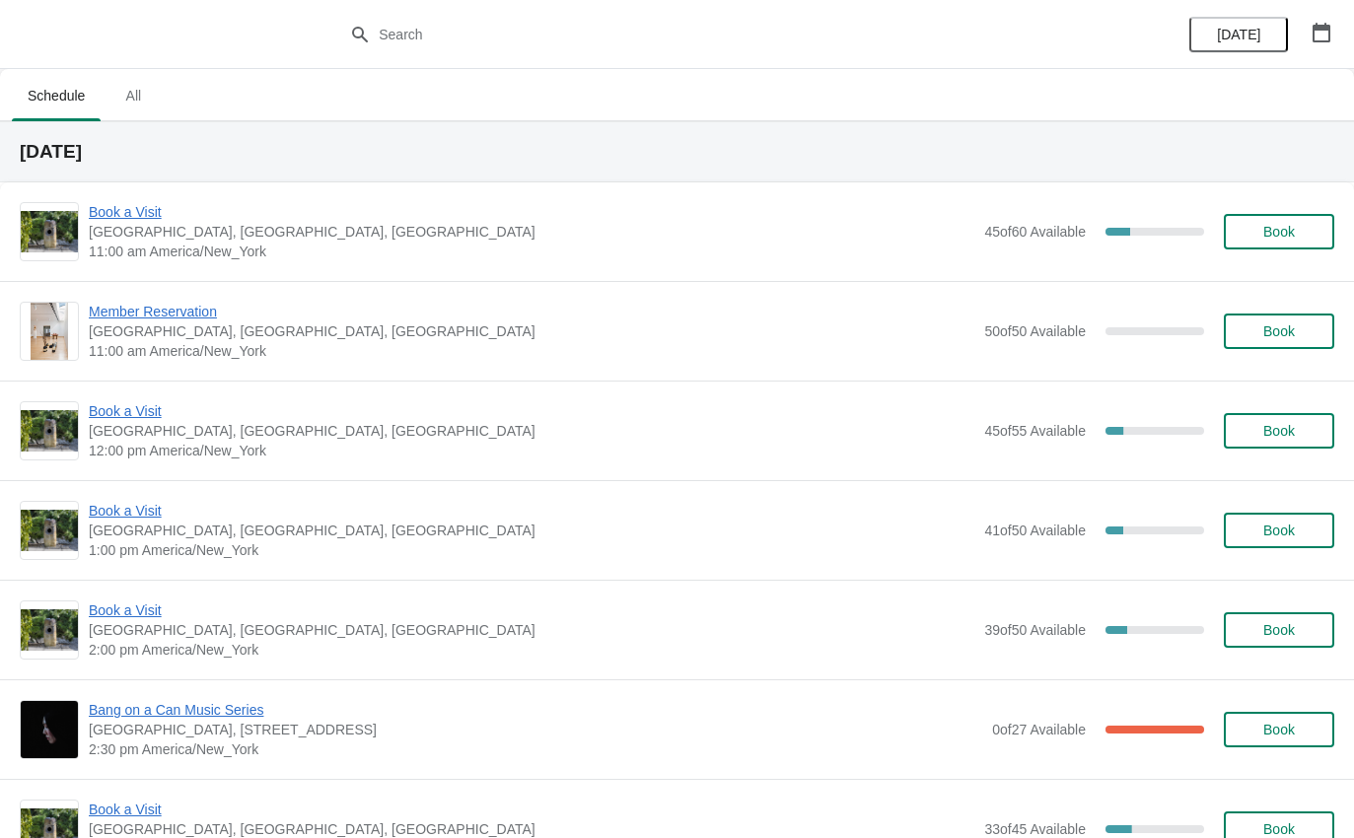
click at [146, 221] on span "Book a Visit" at bounding box center [531, 212] width 885 height 20
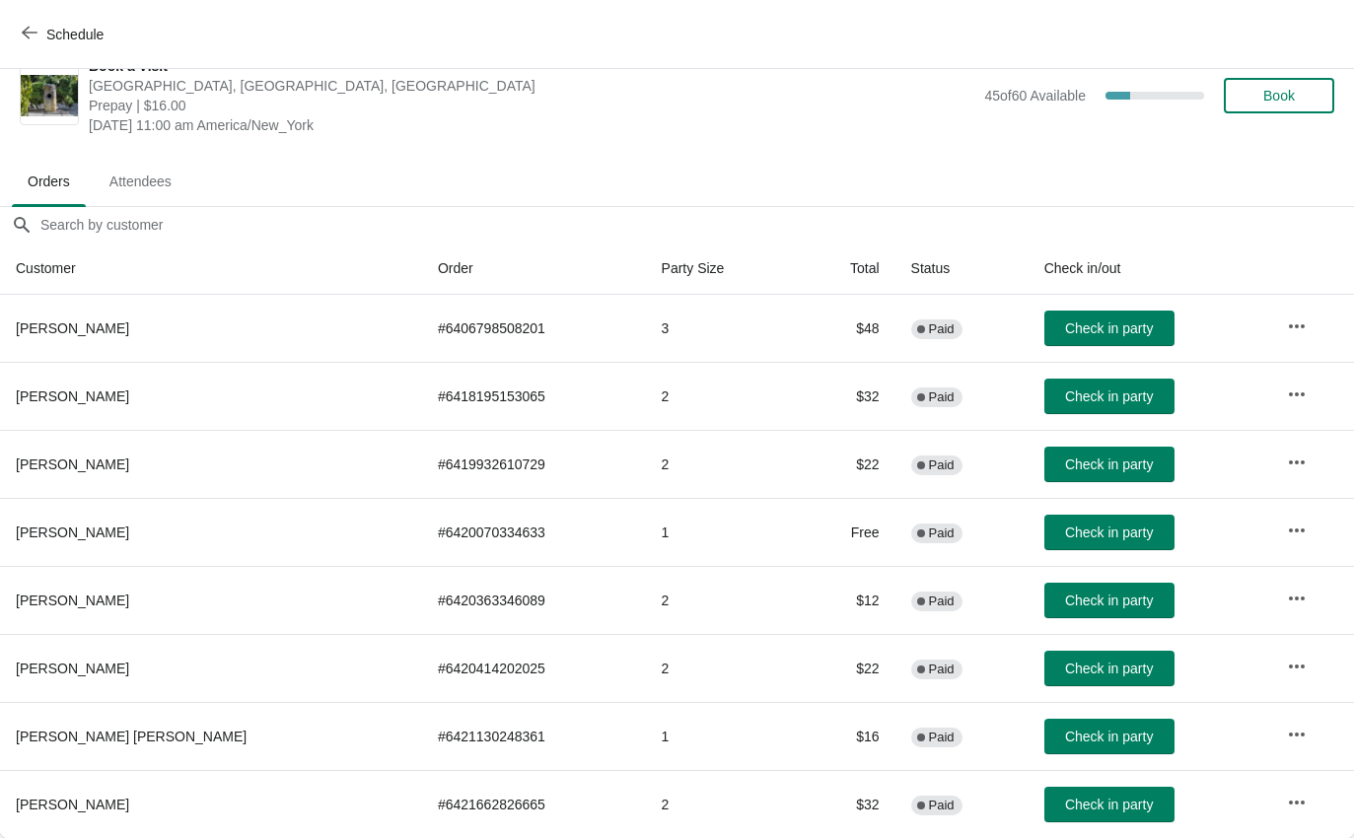
scroll to position [33, 0]
click at [1084, 738] on span "Check in party" at bounding box center [1109, 737] width 88 height 16
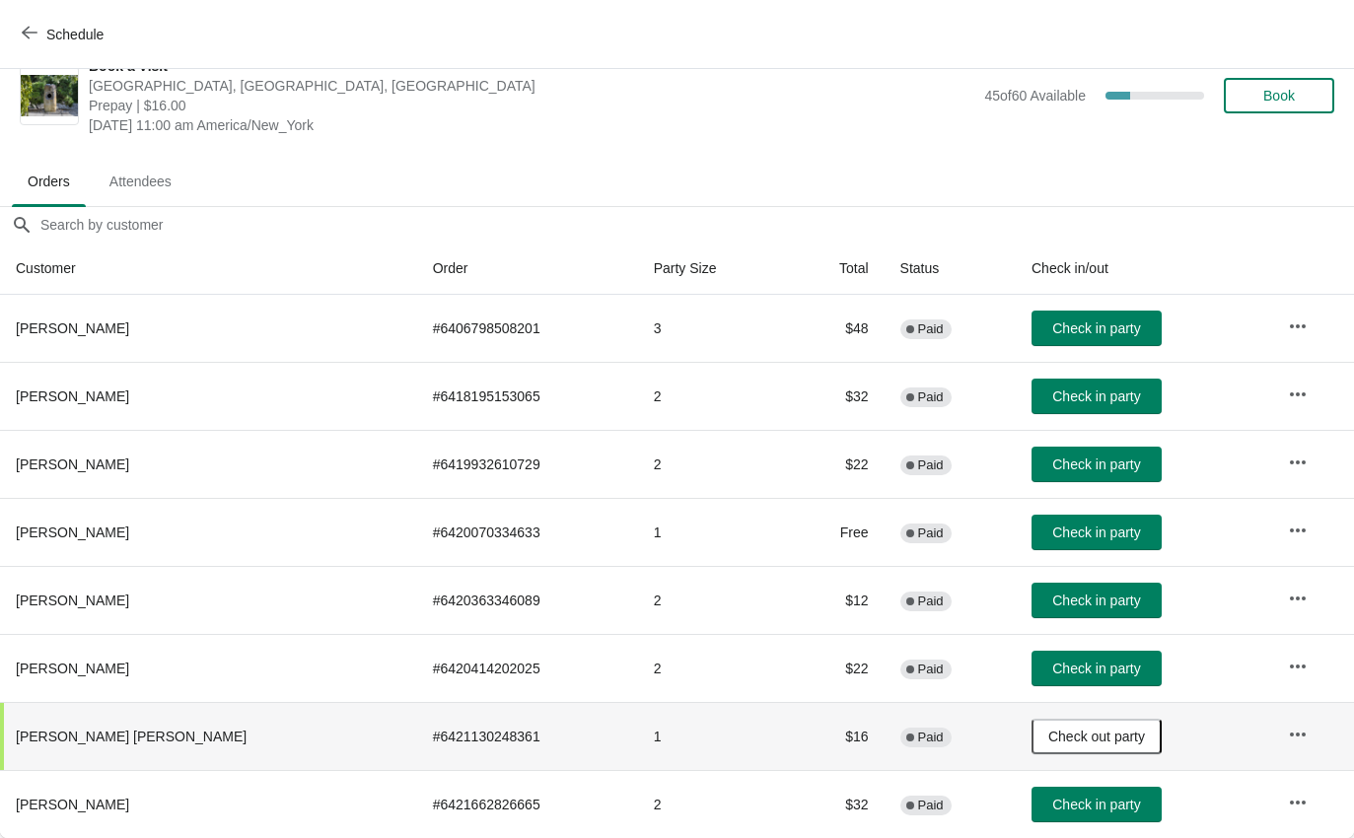
click at [35, 32] on icon "button" at bounding box center [30, 33] width 16 height 16
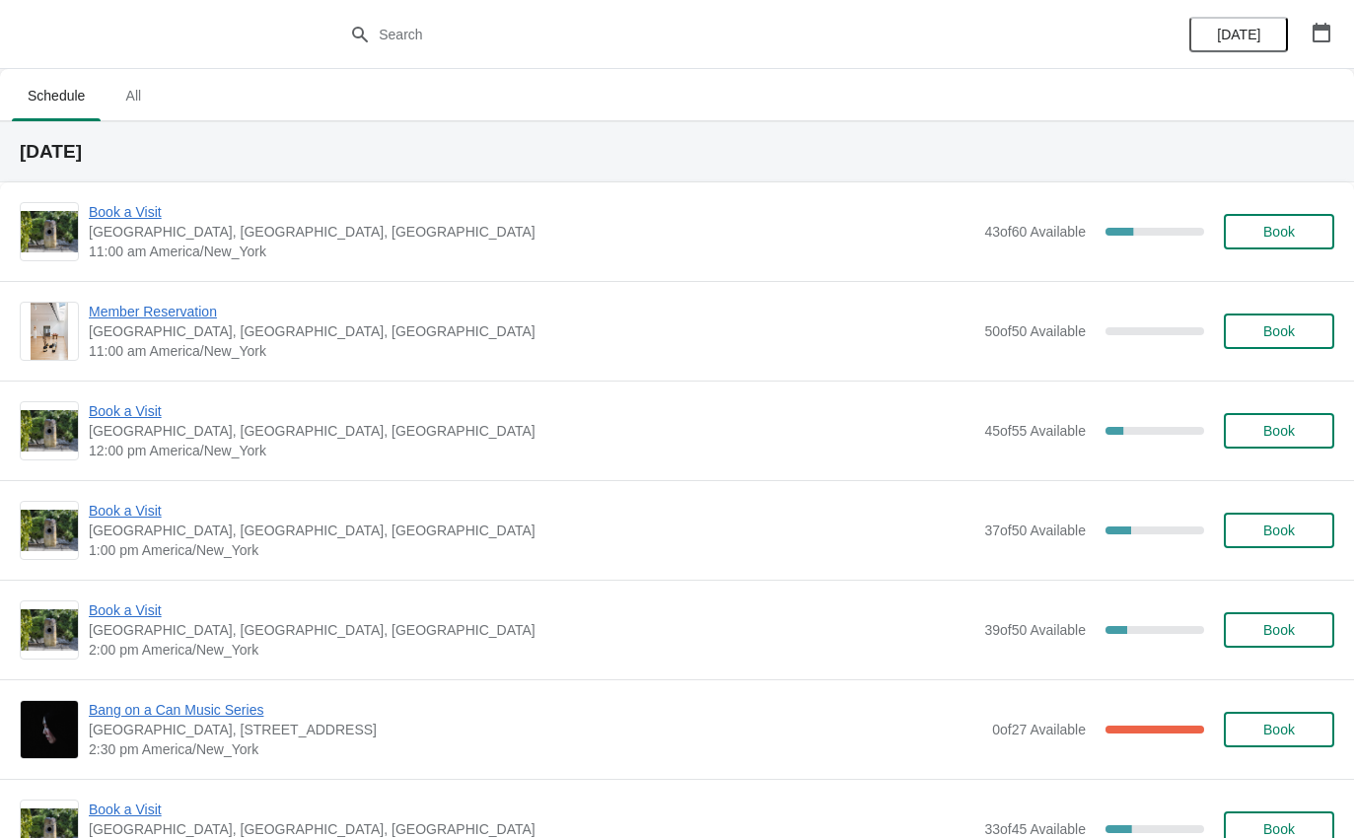
click at [121, 216] on span "Book a Visit" at bounding box center [531, 212] width 885 height 20
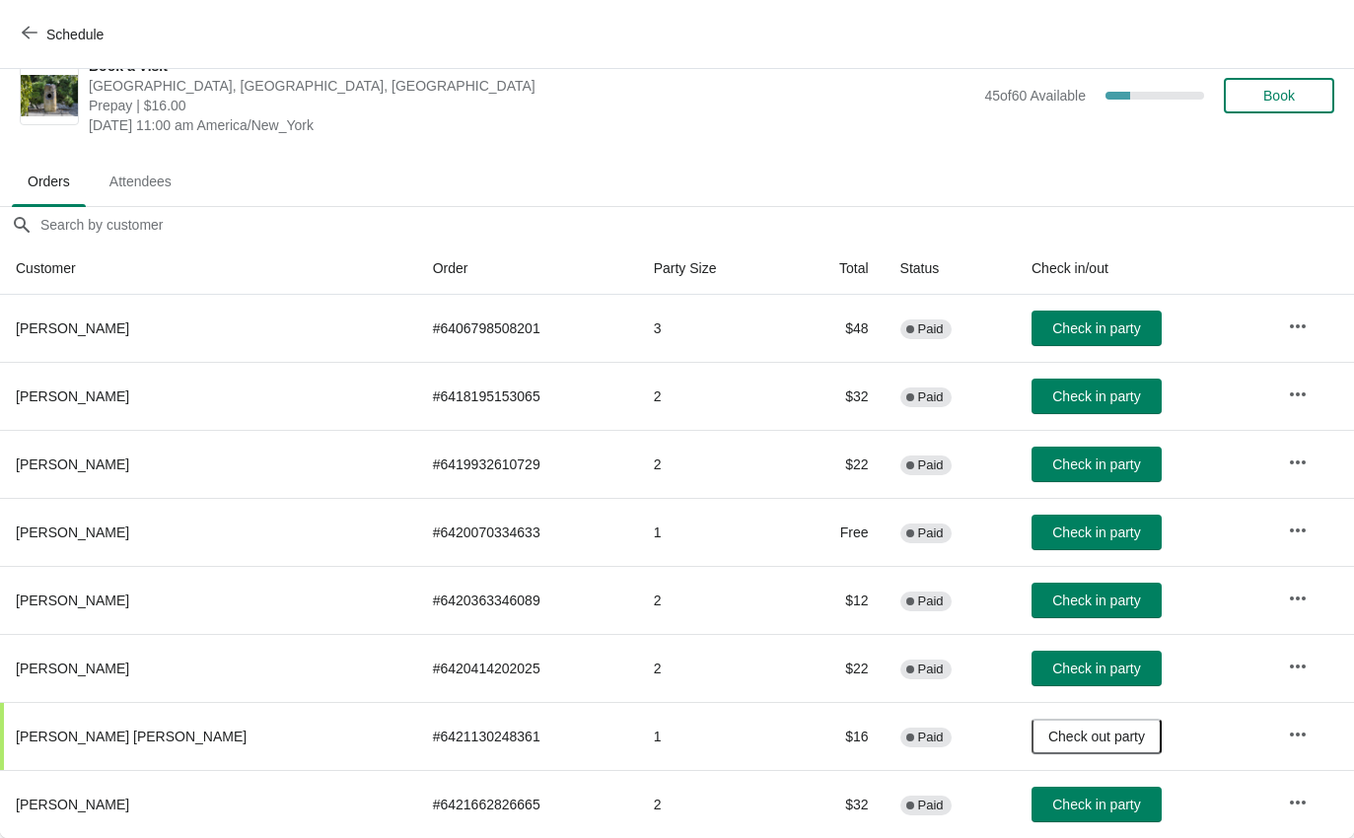
scroll to position [33, 0]
click at [25, 25] on icon "button" at bounding box center [30, 33] width 16 height 16
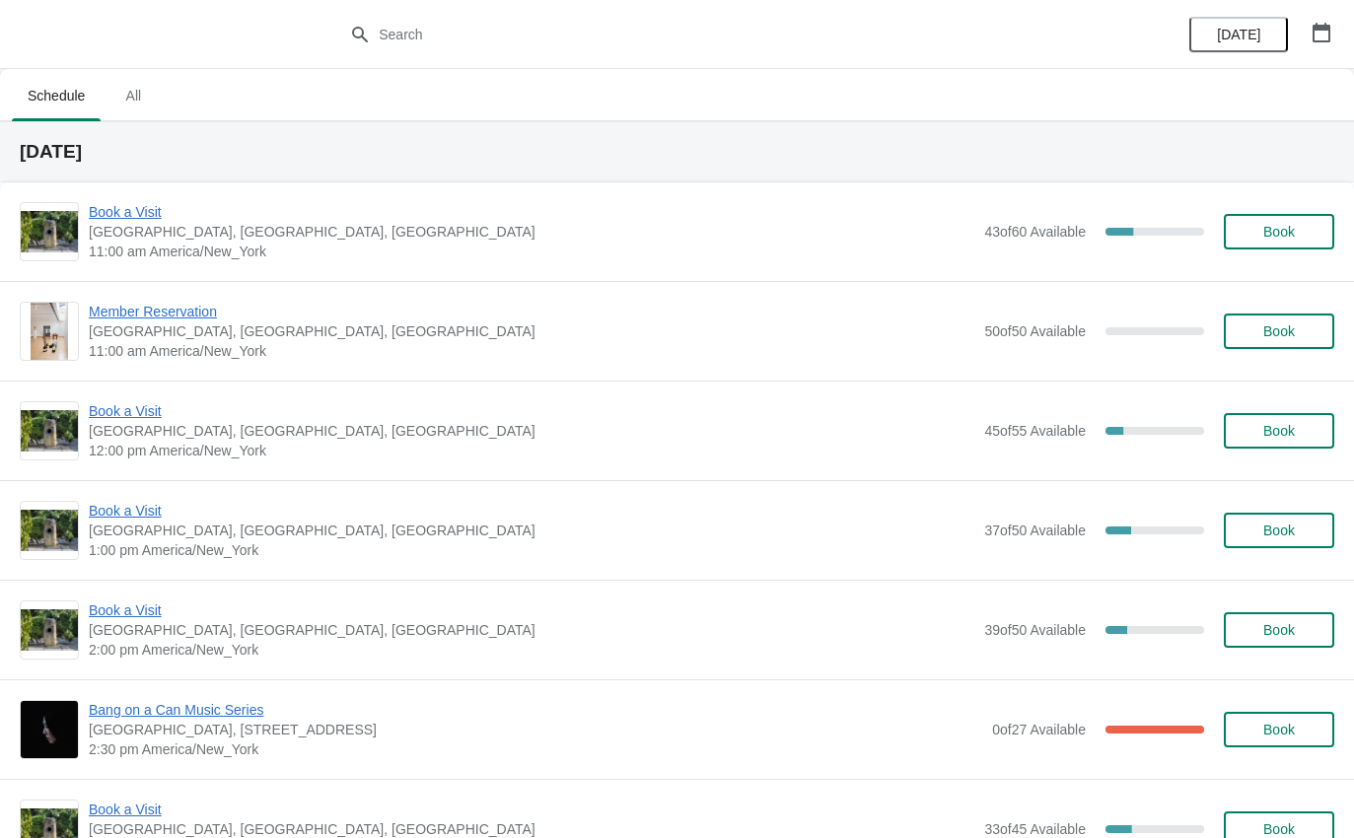
click at [152, 410] on span "Book a Visit" at bounding box center [531, 411] width 885 height 20
click at [106, 219] on span "Book a Visit" at bounding box center [531, 212] width 885 height 20
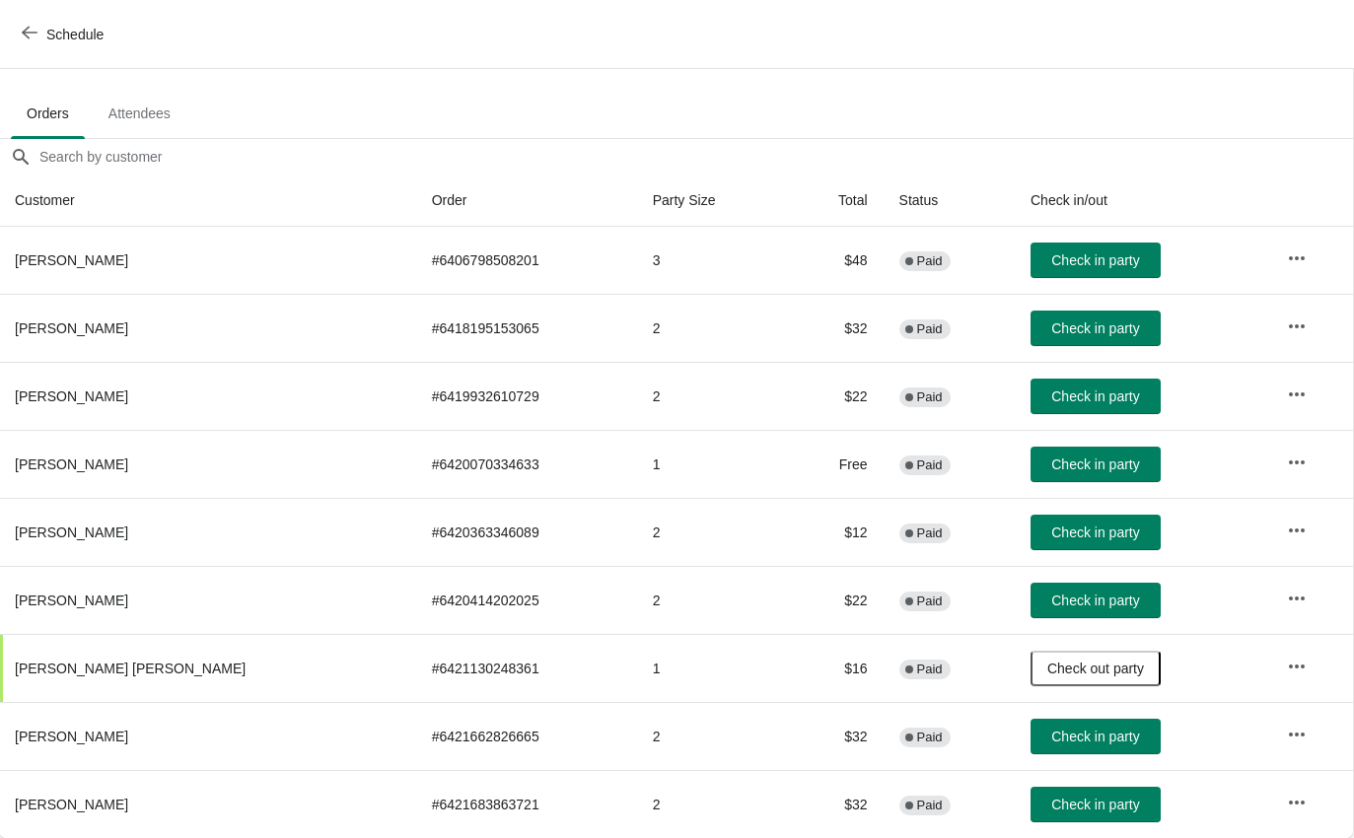
scroll to position [101, 1]
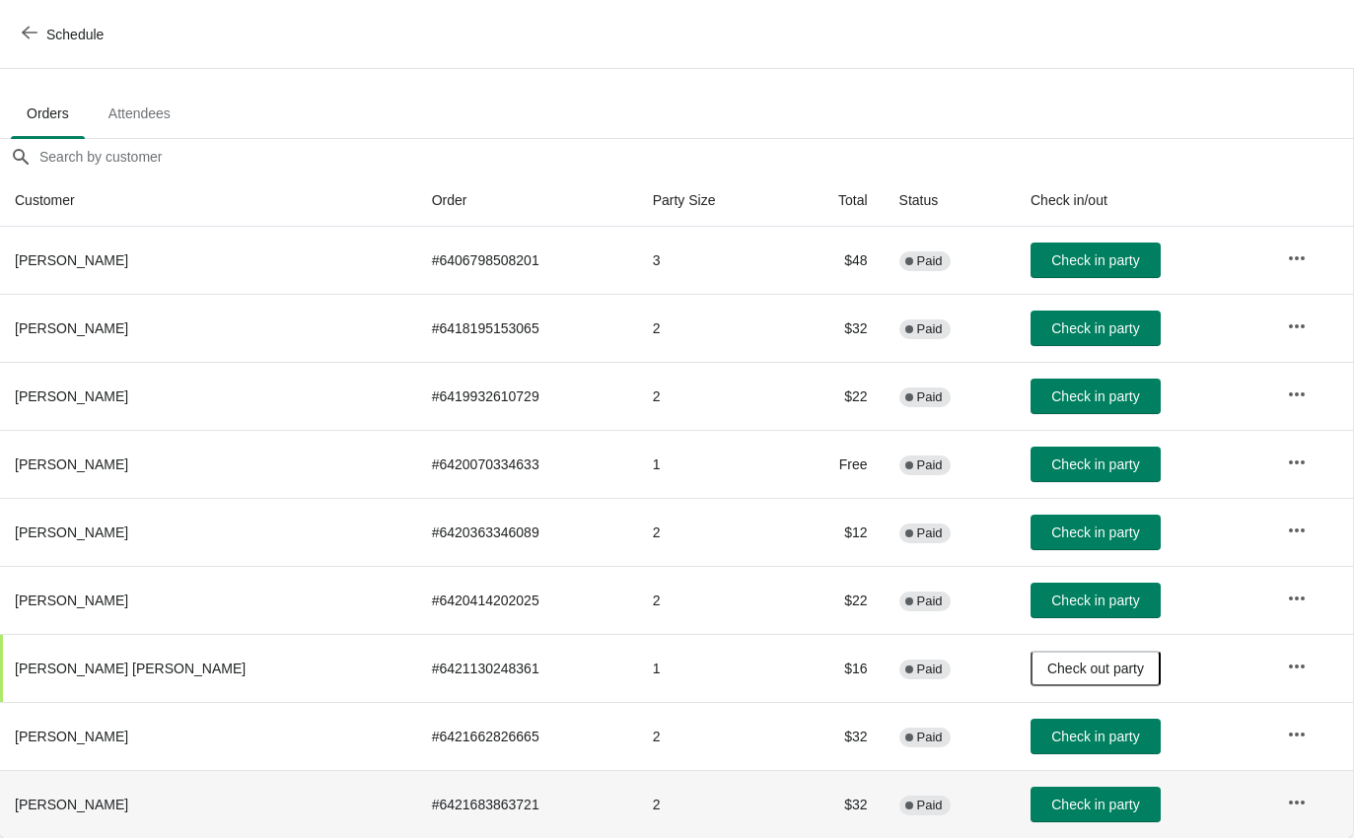
click at [1080, 812] on span "Check in party" at bounding box center [1095, 805] width 88 height 16
click at [1067, 739] on span "Check in party" at bounding box center [1095, 737] width 88 height 16
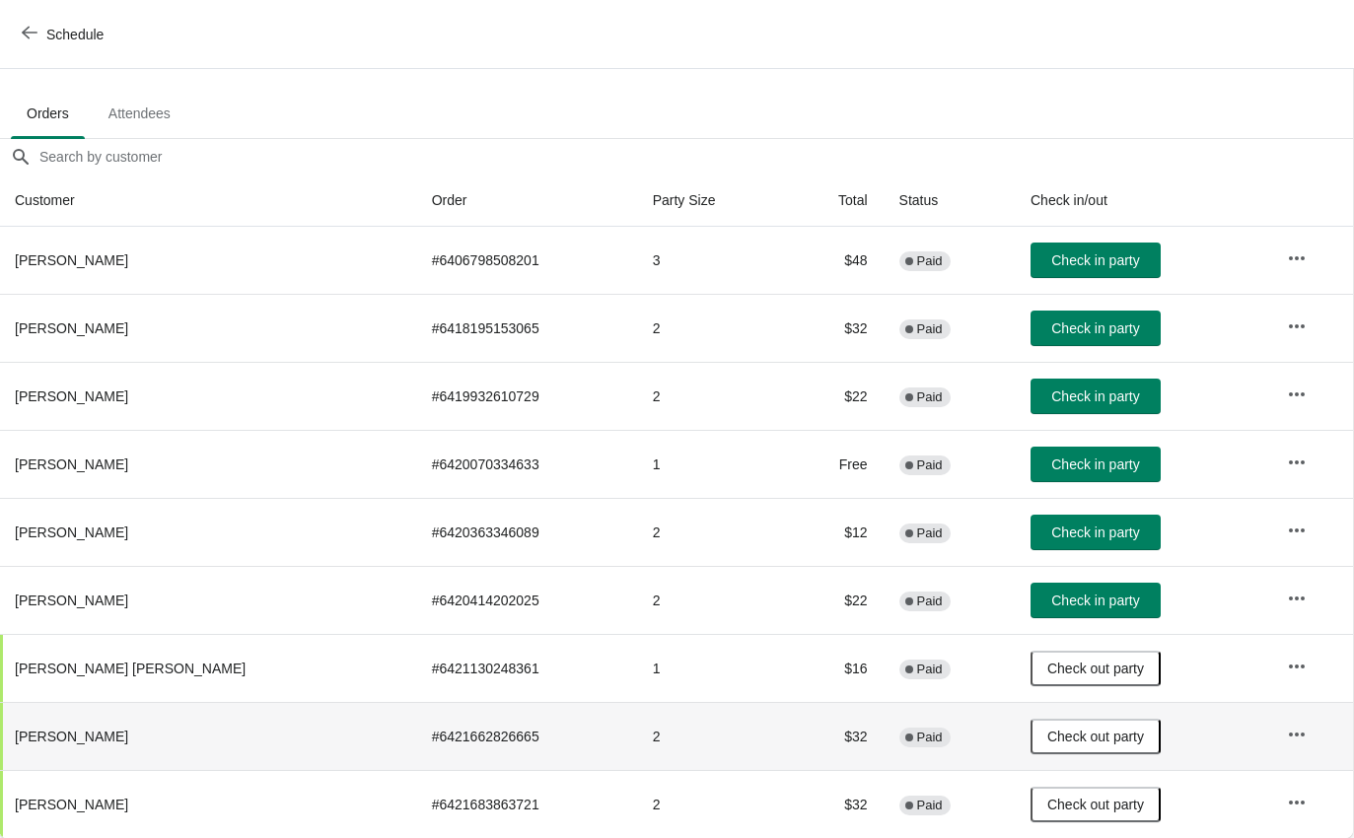
click at [507, 16] on div "Schedule" at bounding box center [677, 34] width 1354 height 69
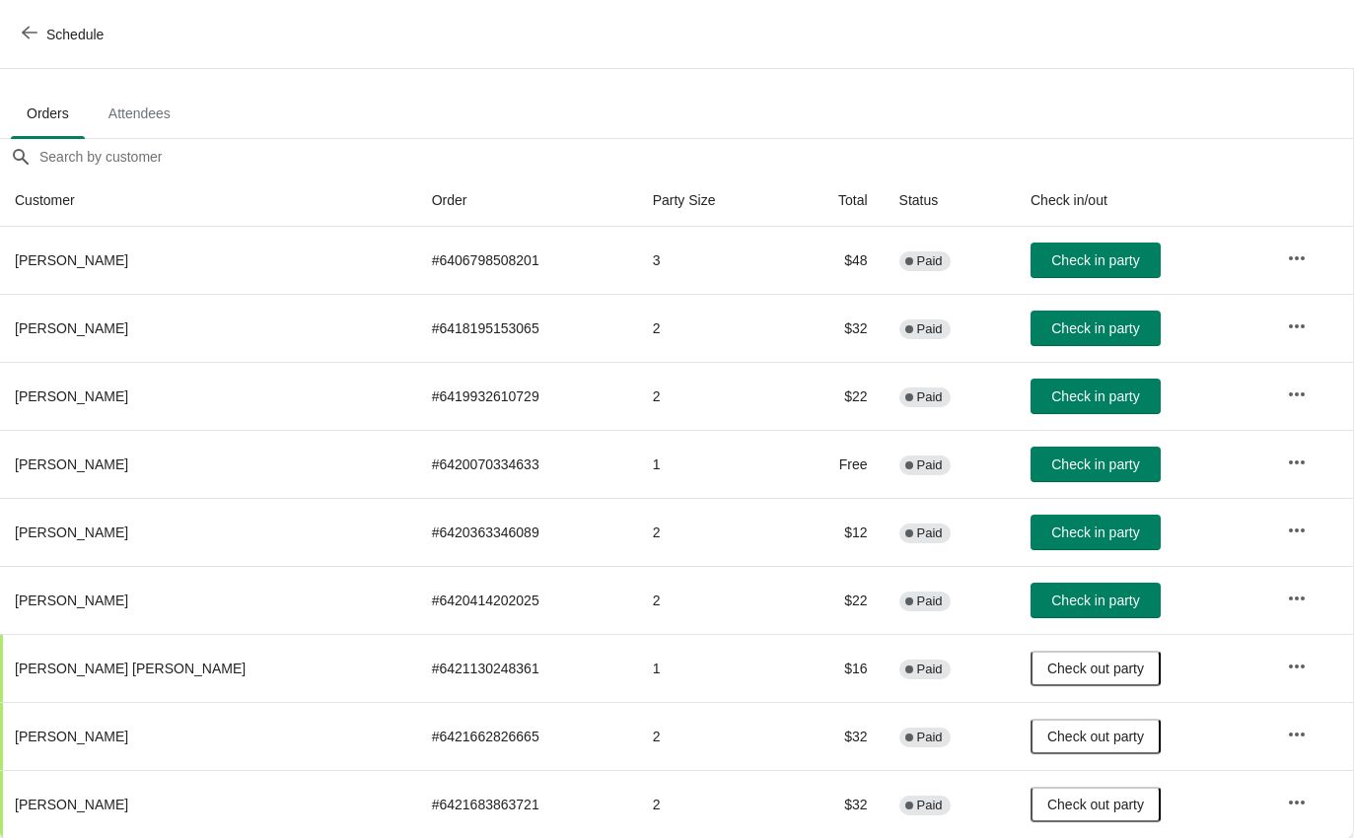
click at [1071, 261] on span "Check in party" at bounding box center [1095, 260] width 88 height 16
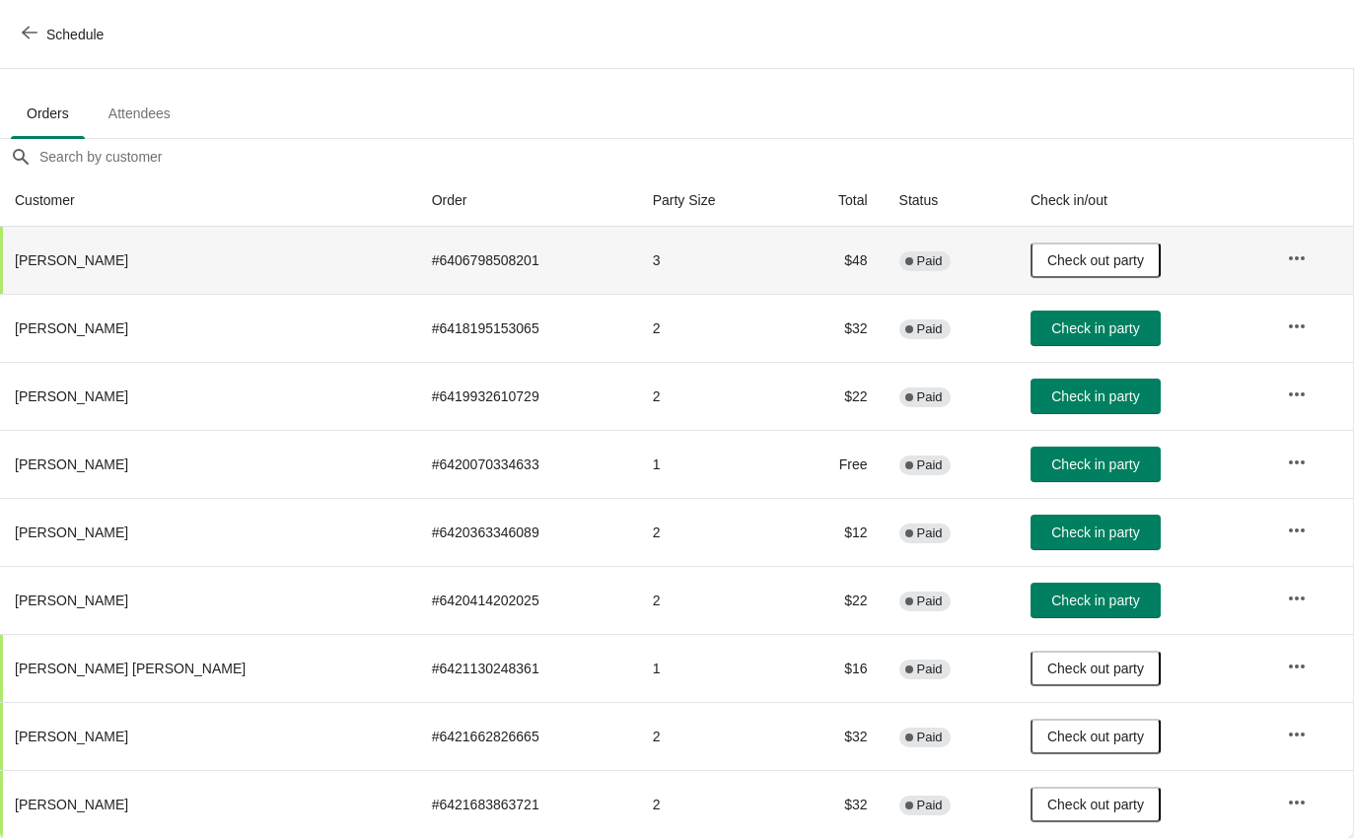
click at [1085, 332] on span "Check in party" at bounding box center [1095, 328] width 88 height 16
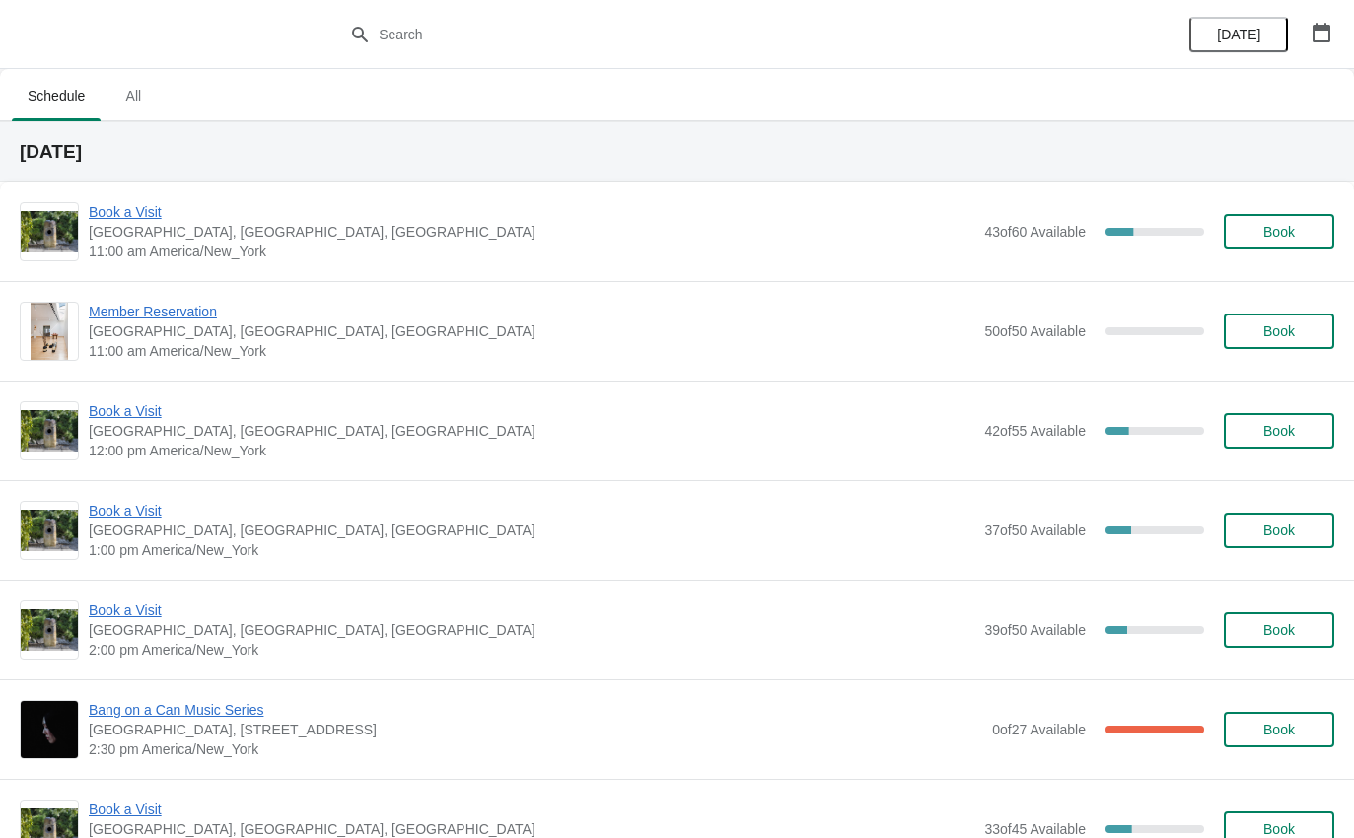
click at [108, 220] on span "Book a Visit" at bounding box center [531, 212] width 885 height 20
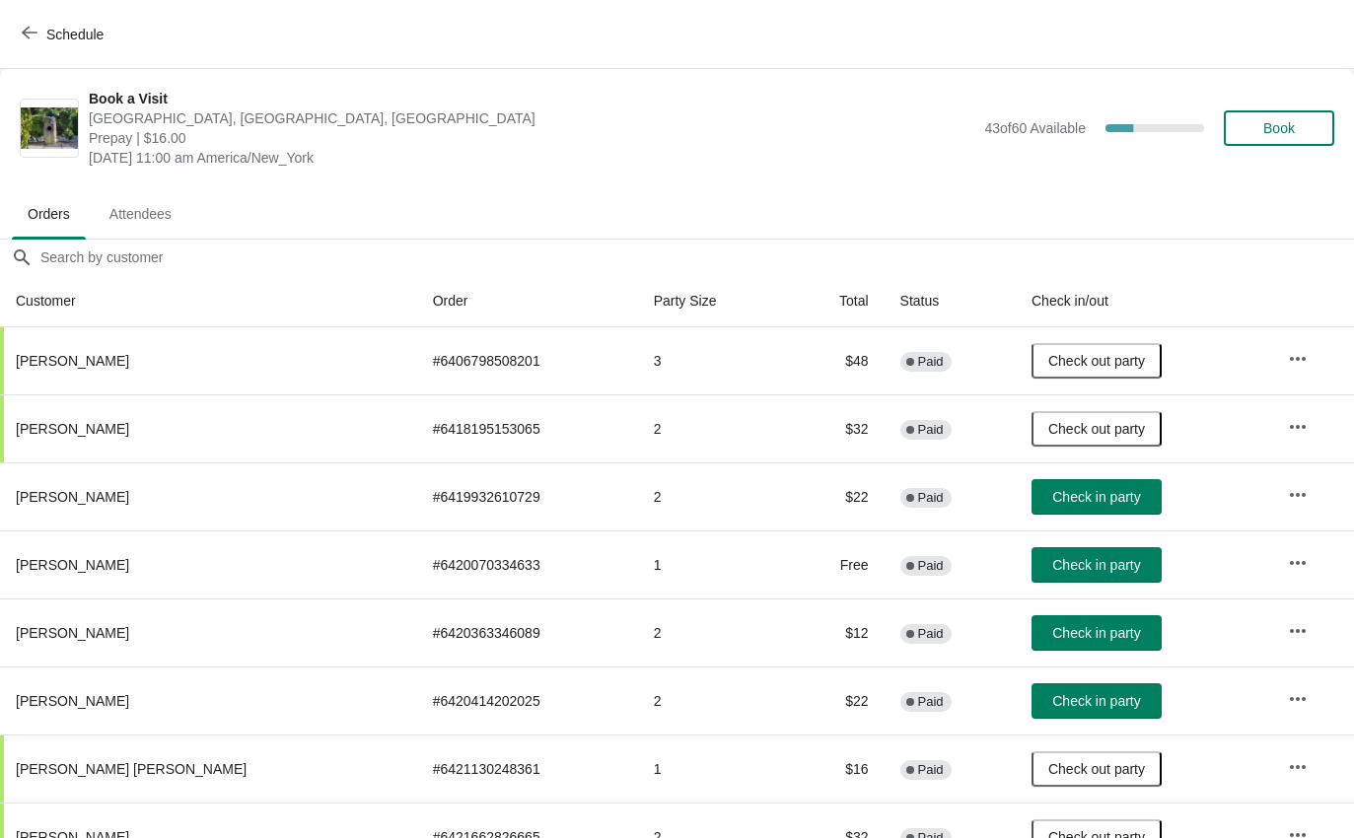
click at [1077, 484] on button "Check in party" at bounding box center [1096, 496] width 130 height 35
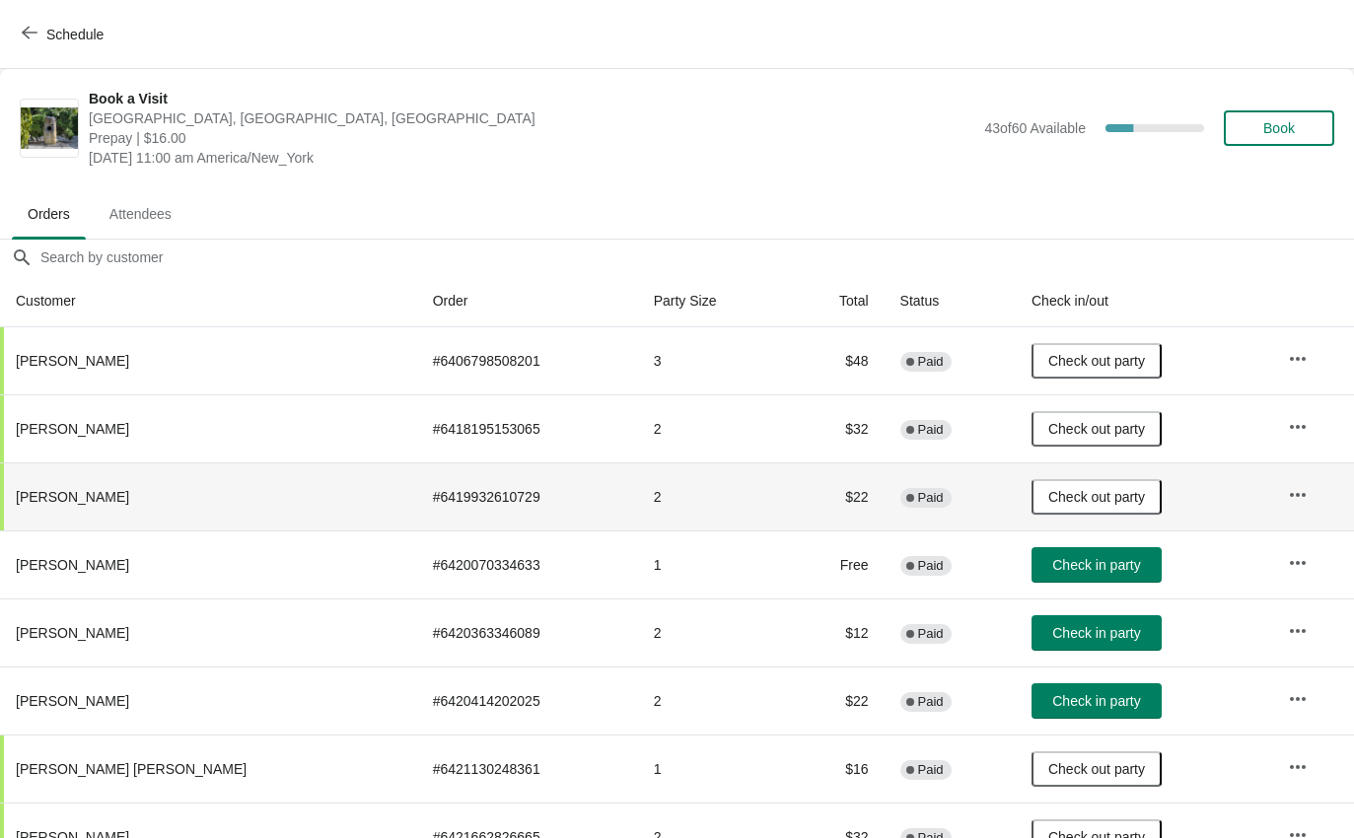
click at [17, 37] on button "Schedule" at bounding box center [64, 34] width 109 height 35
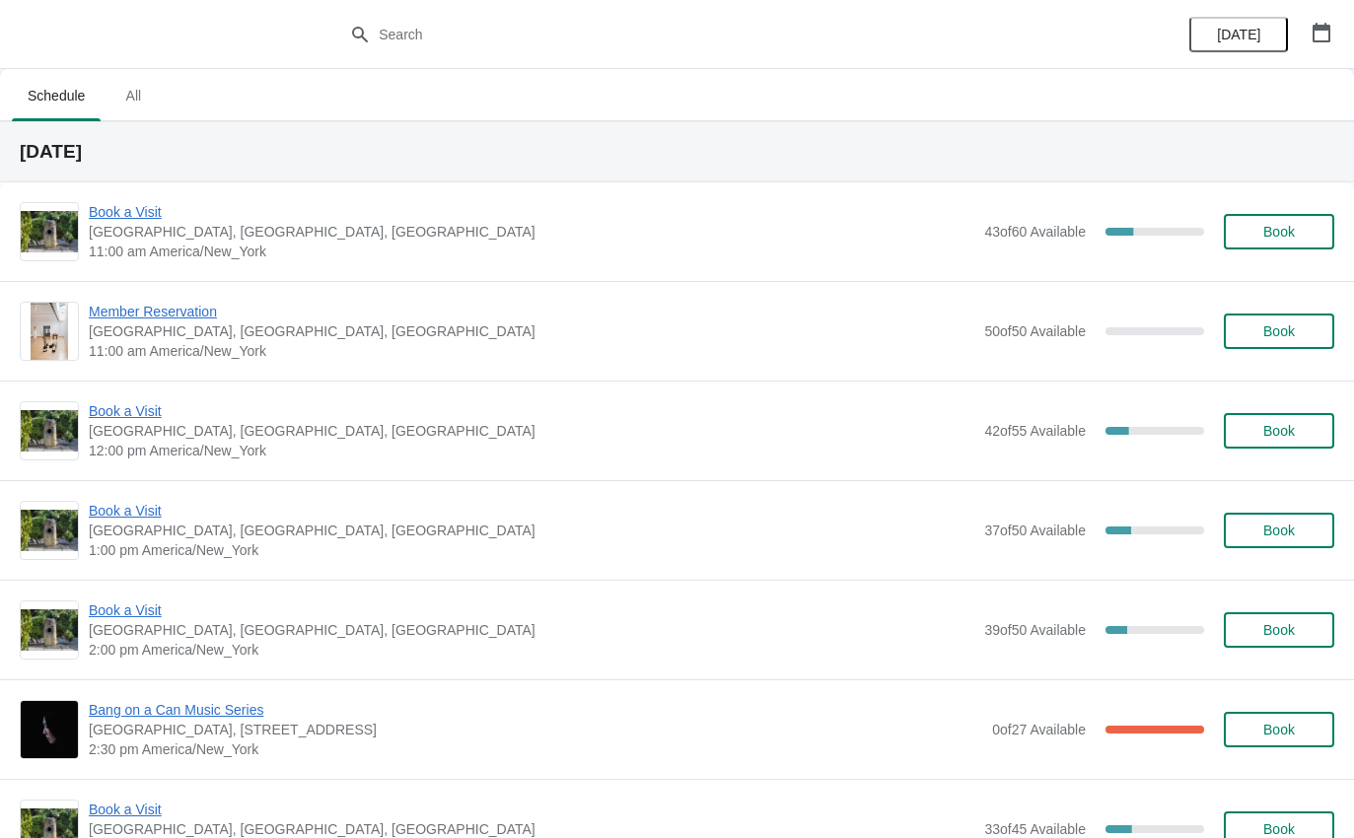
click at [147, 416] on span "Book a Visit" at bounding box center [531, 411] width 885 height 20
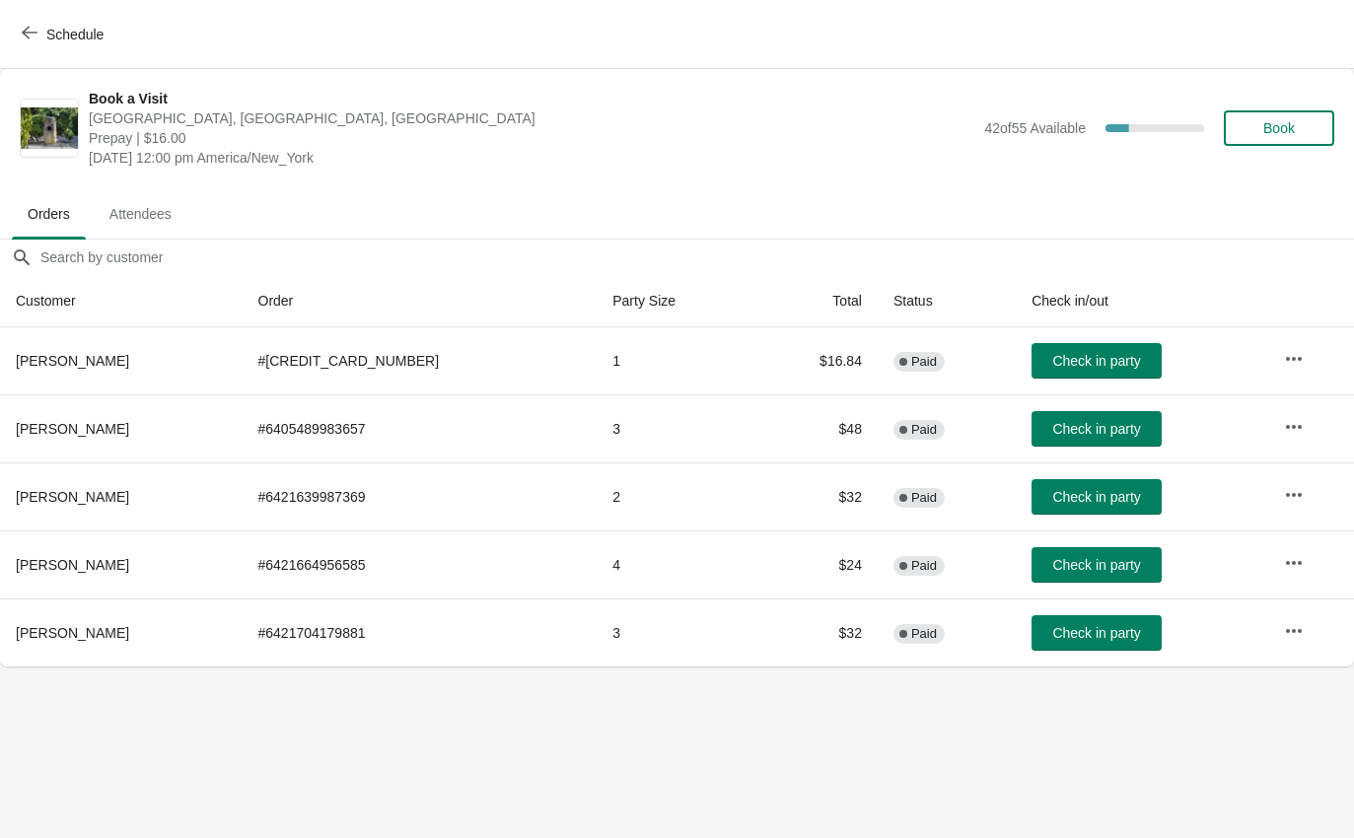
click at [1075, 367] on span "Check in party" at bounding box center [1096, 361] width 88 height 16
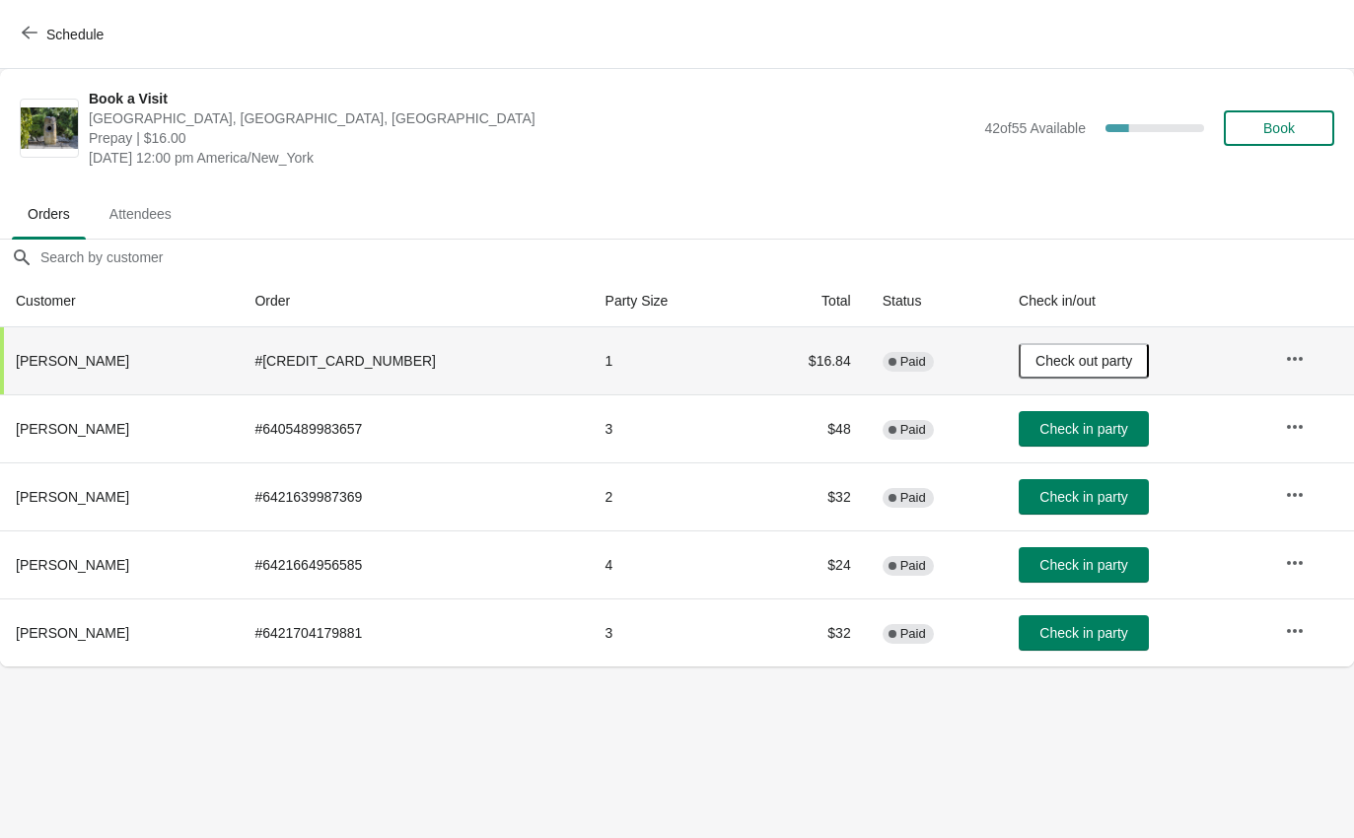
click at [1057, 648] on button "Check in party" at bounding box center [1083, 632] width 130 height 35
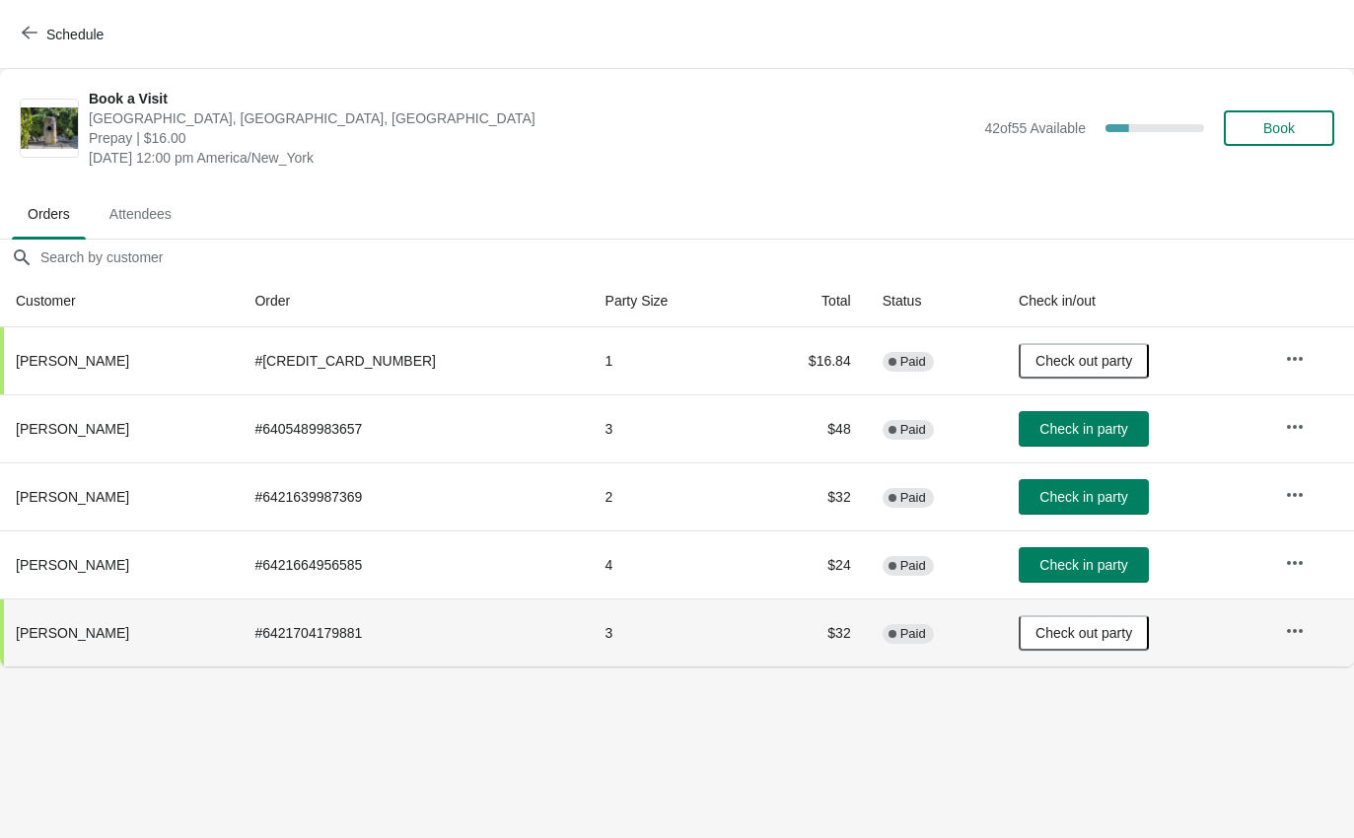
click at [26, 39] on icon "button" at bounding box center [30, 33] width 16 height 16
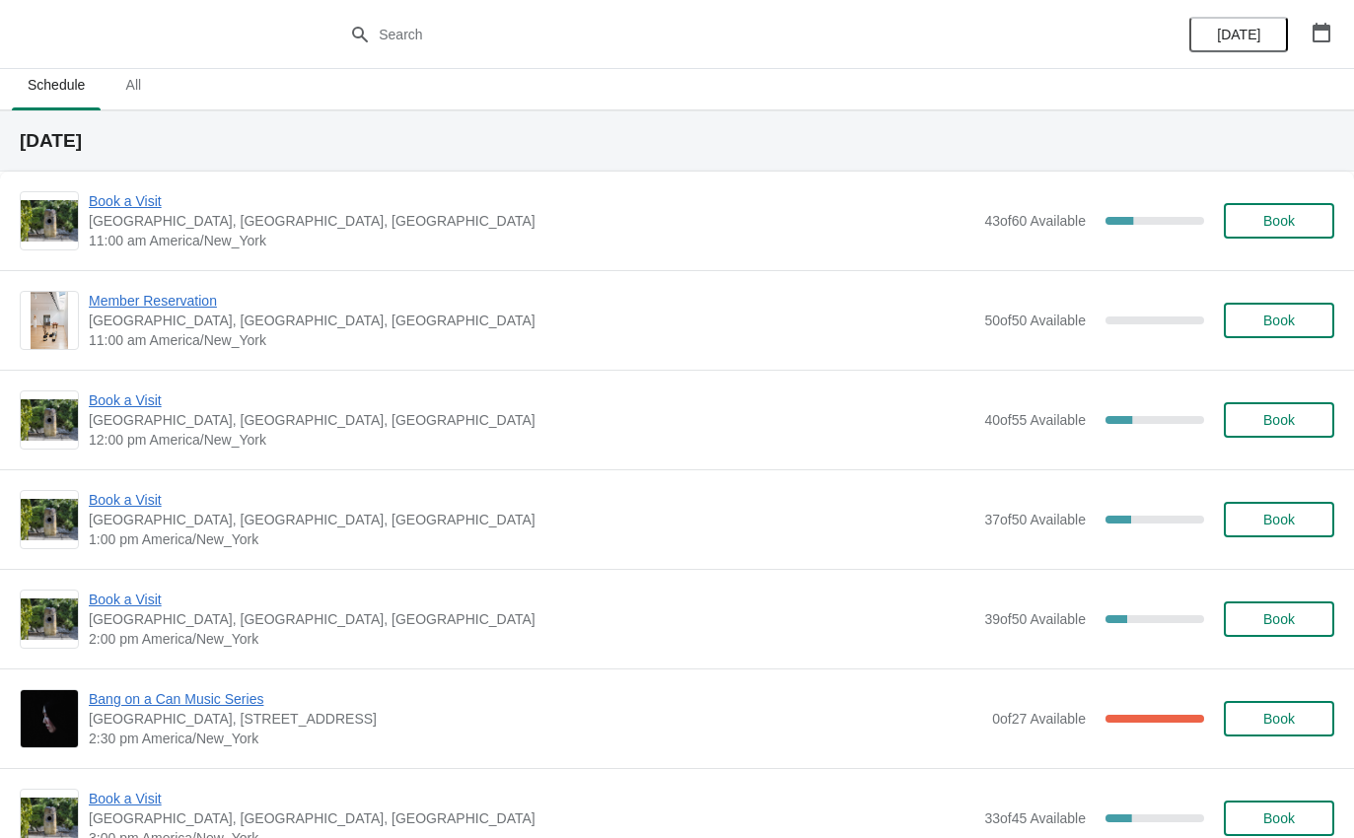
scroll to position [13, 0]
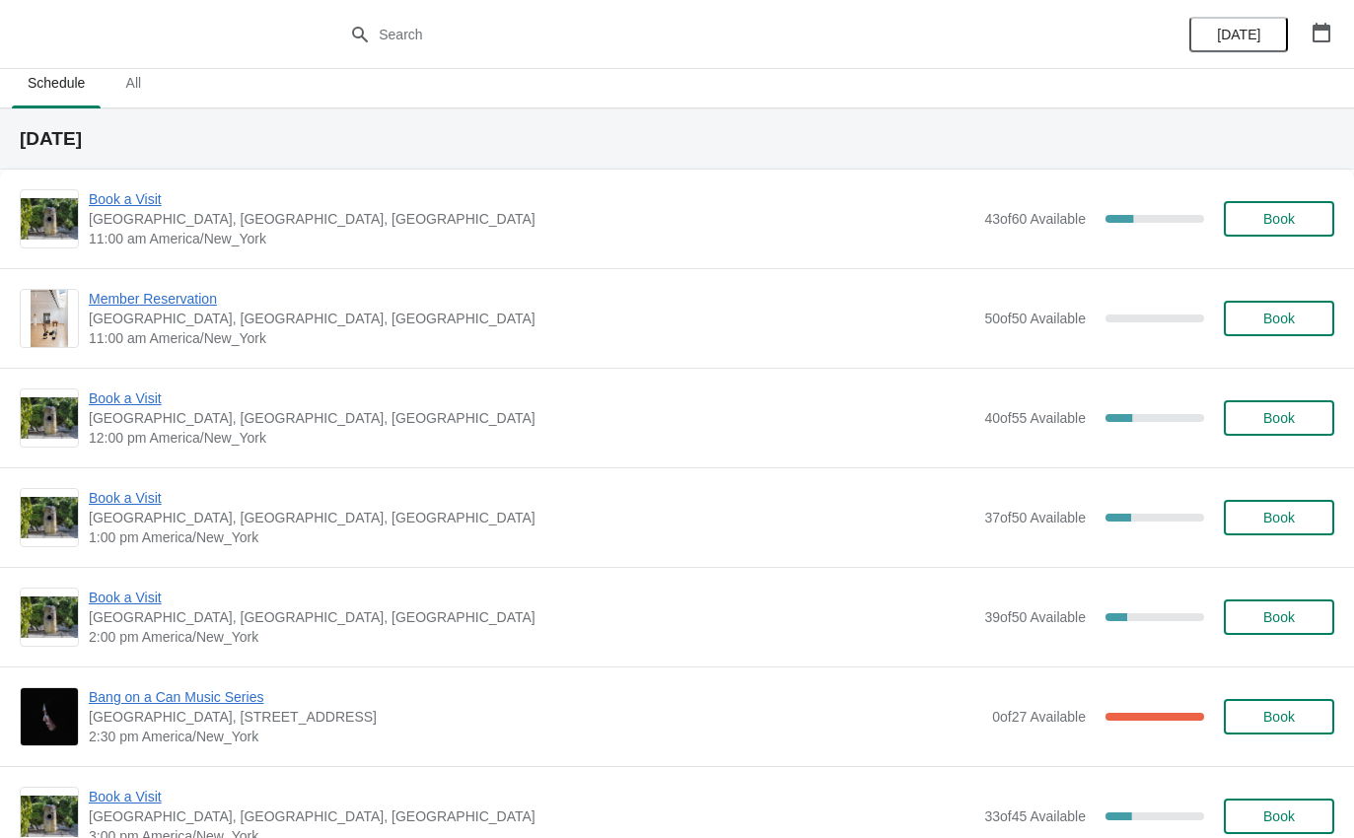
click at [139, 206] on span "Book a Visit" at bounding box center [531, 199] width 885 height 20
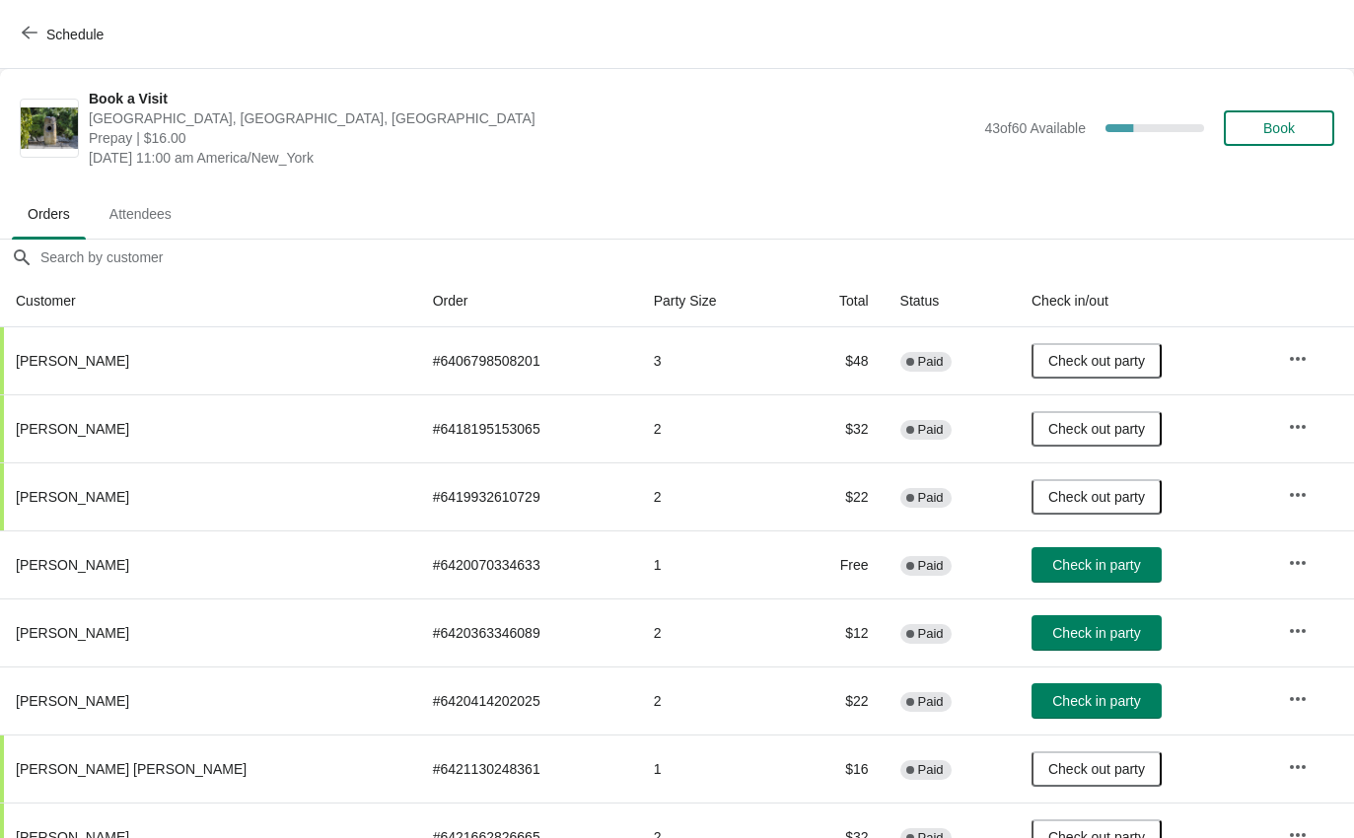
click at [1074, 632] on span "Check in party" at bounding box center [1096, 633] width 88 height 16
click at [39, 51] on button "Schedule" at bounding box center [64, 34] width 109 height 35
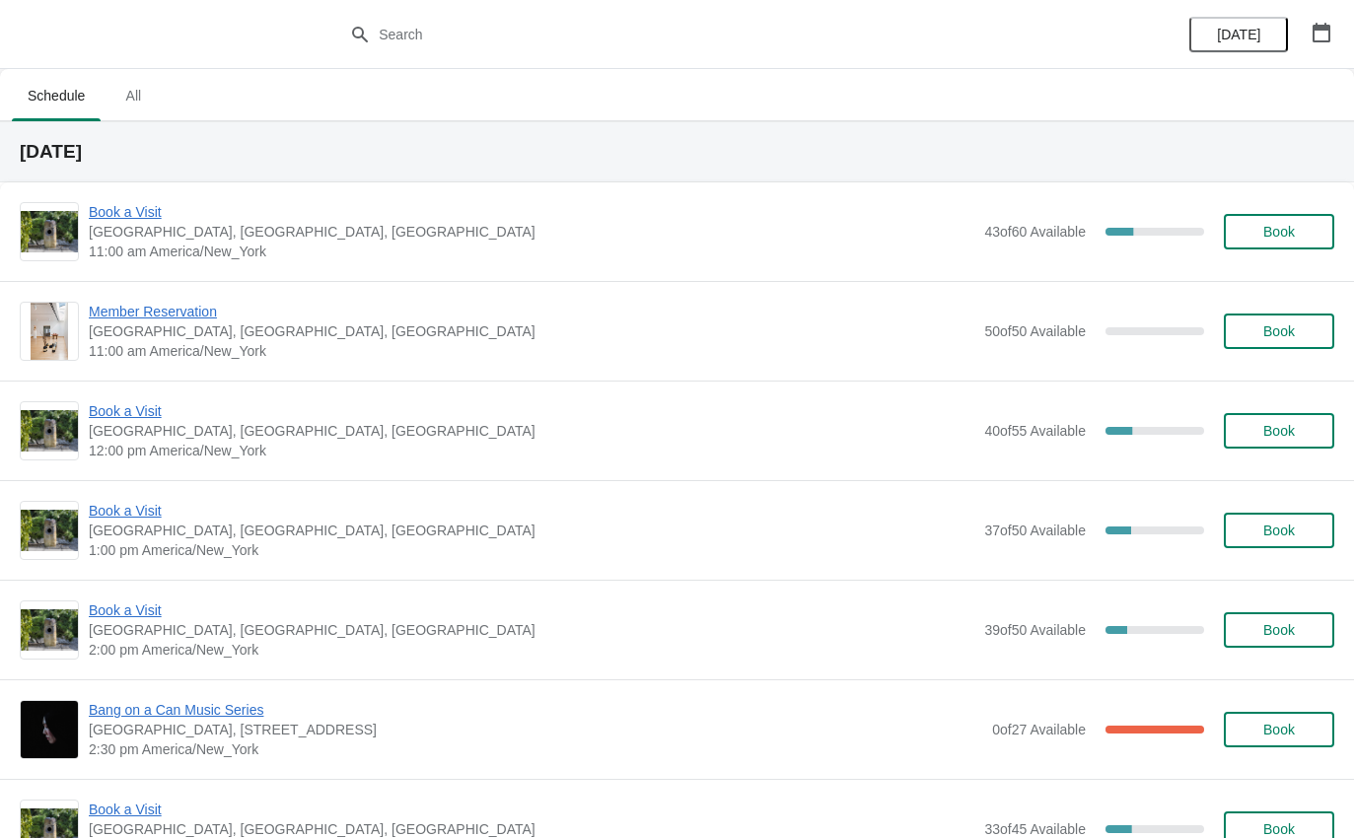
click at [136, 406] on span "Book a Visit" at bounding box center [531, 411] width 885 height 20
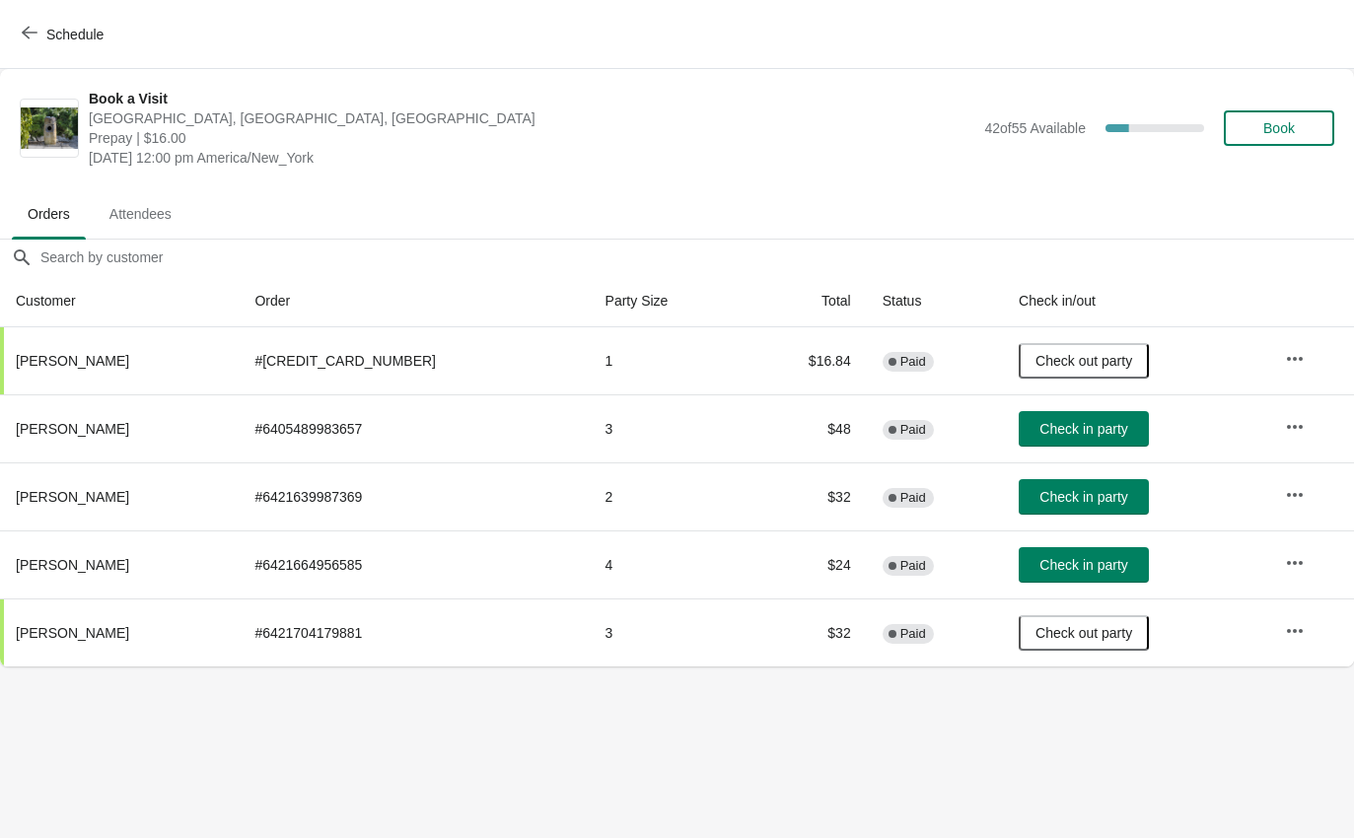
click at [1076, 421] on span "Check in party" at bounding box center [1083, 429] width 88 height 16
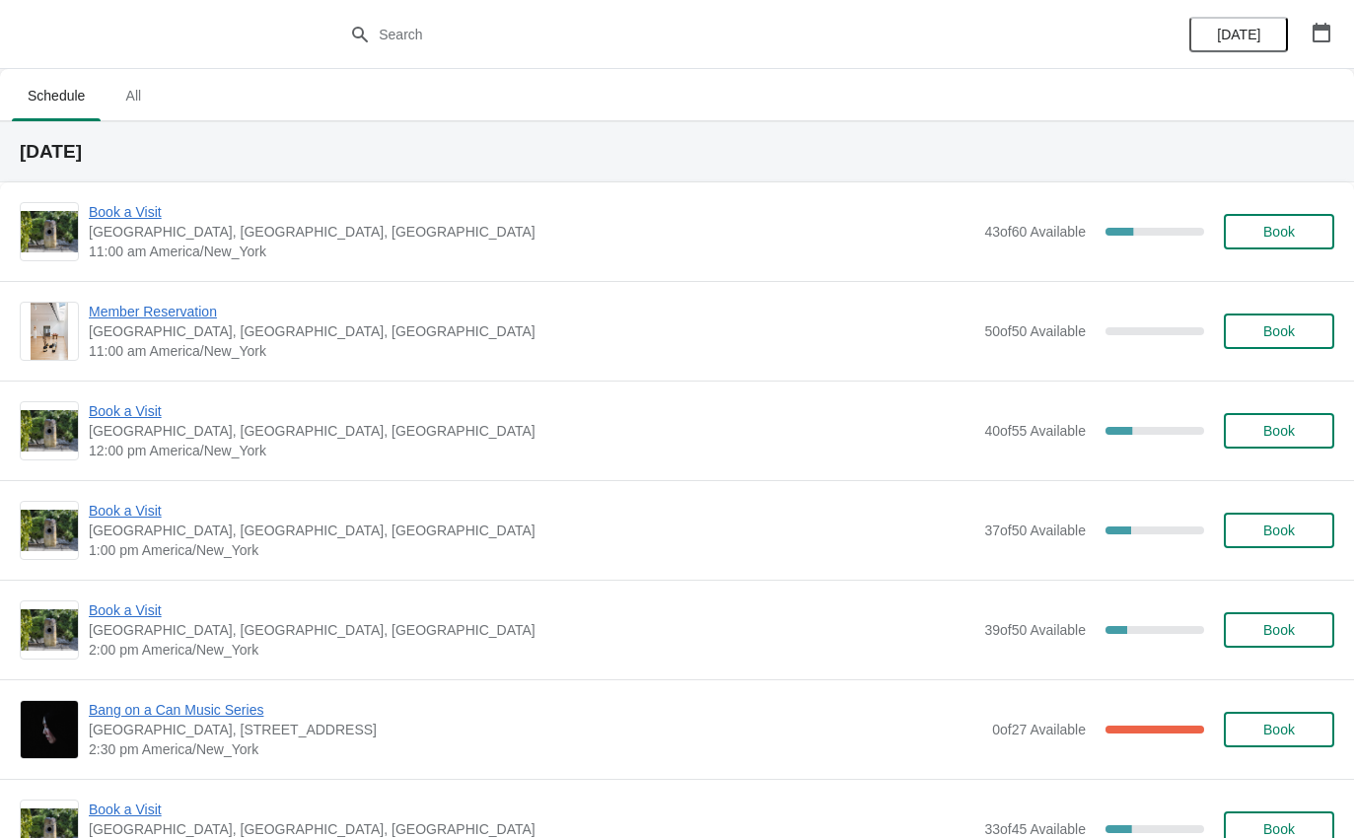
click at [165, 411] on span "Book a Visit" at bounding box center [531, 411] width 885 height 20
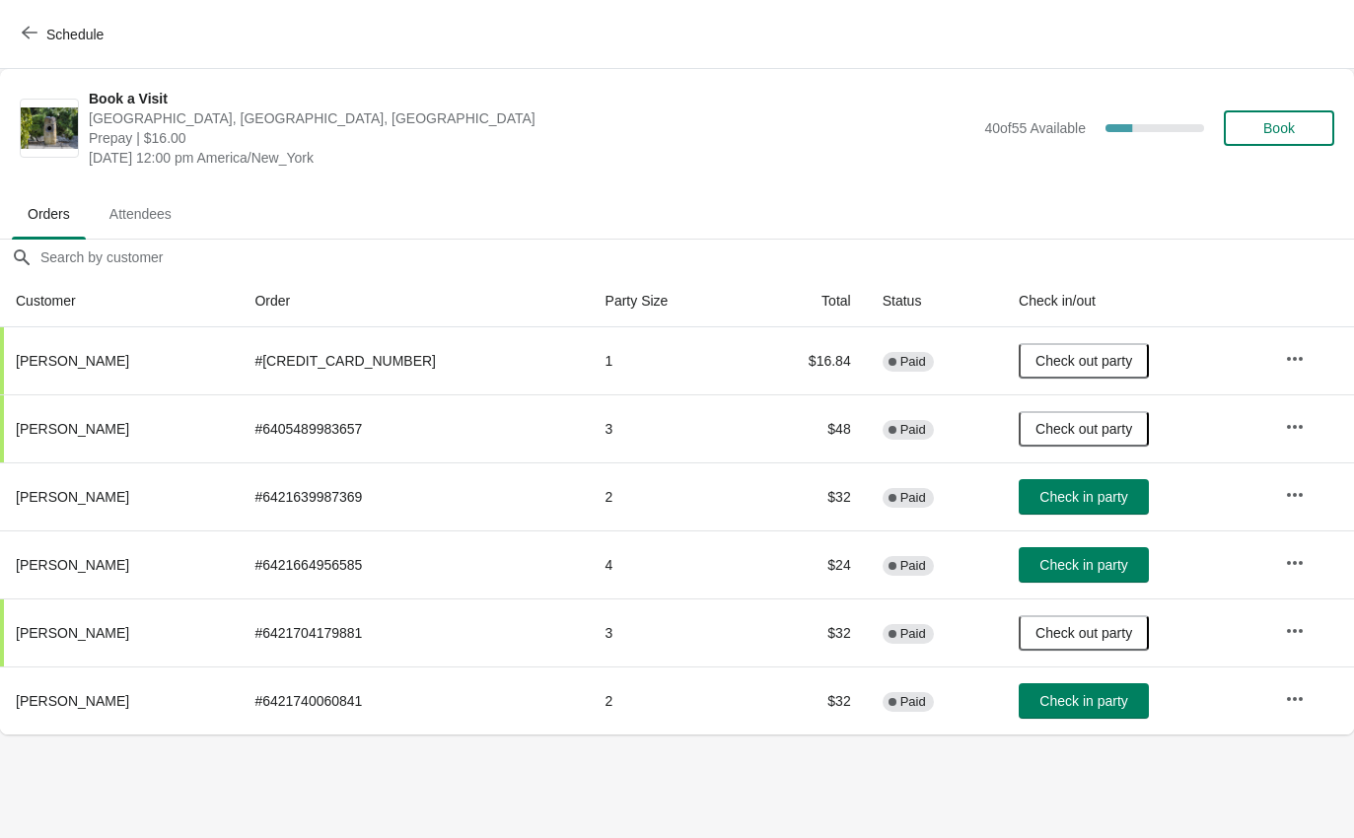
click at [1069, 697] on span "Check in party" at bounding box center [1083, 701] width 88 height 16
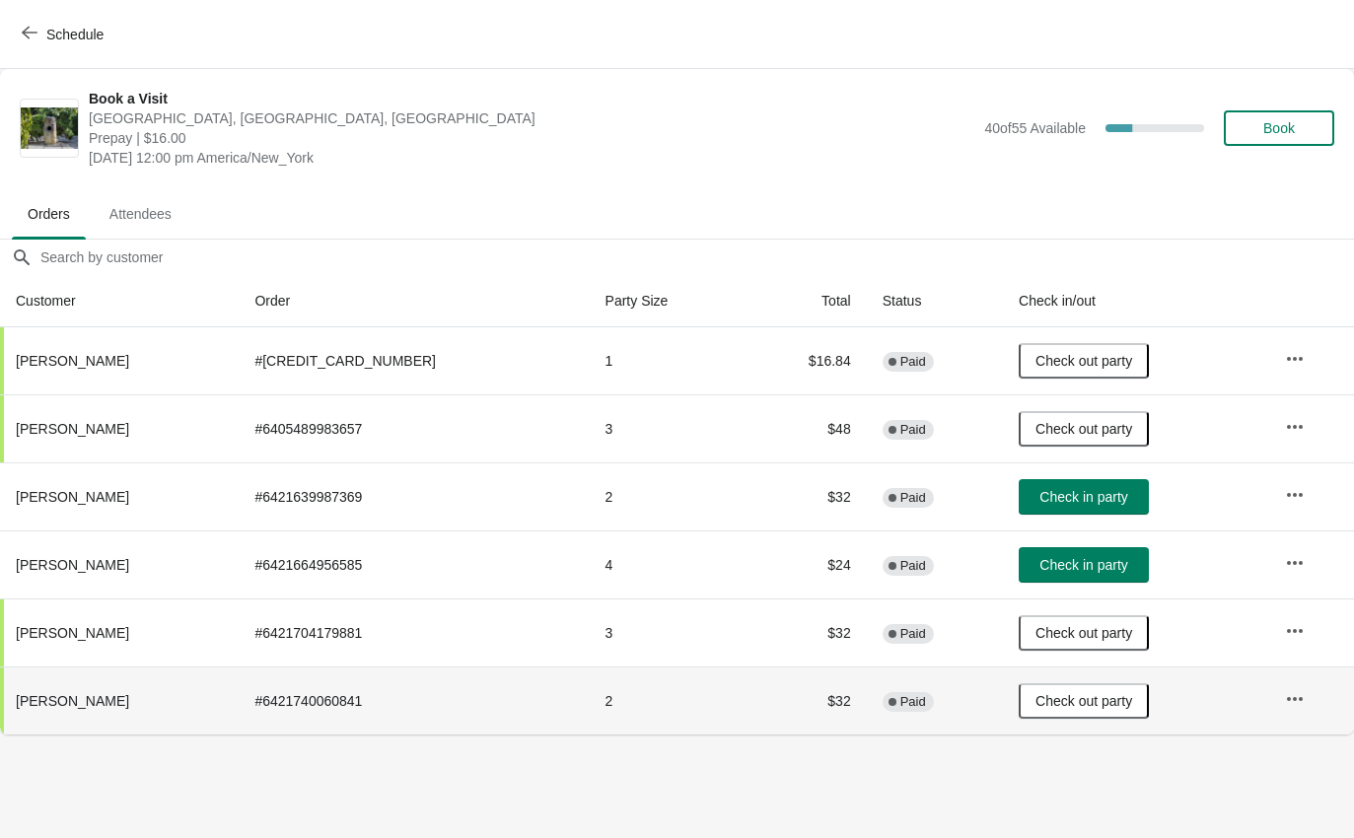
click at [32, 37] on icon "button" at bounding box center [30, 33] width 16 height 16
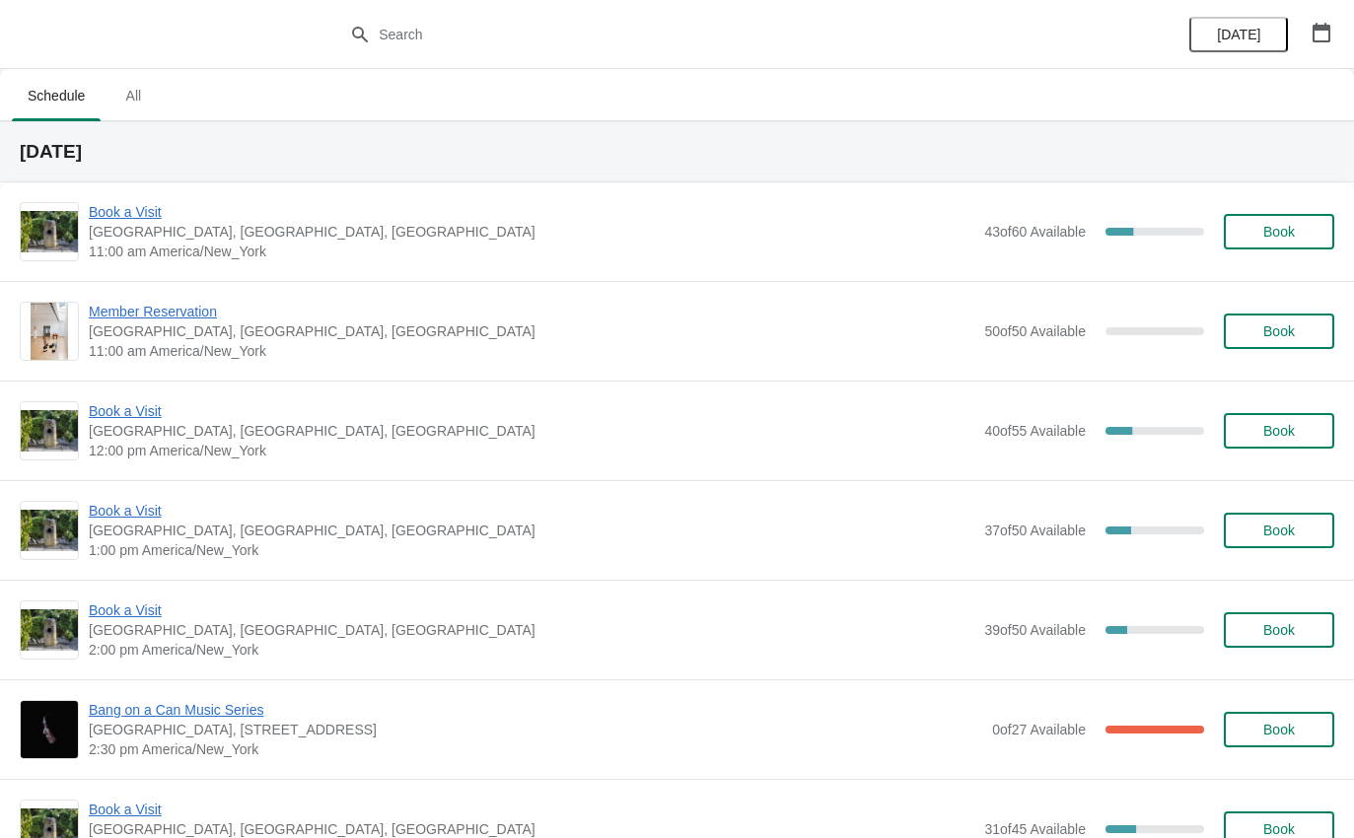
click at [185, 532] on span "[GEOGRAPHIC_DATA], [GEOGRAPHIC_DATA], [GEOGRAPHIC_DATA]" at bounding box center [531, 531] width 885 height 20
click at [164, 519] on span "Book a Visit" at bounding box center [531, 511] width 885 height 20
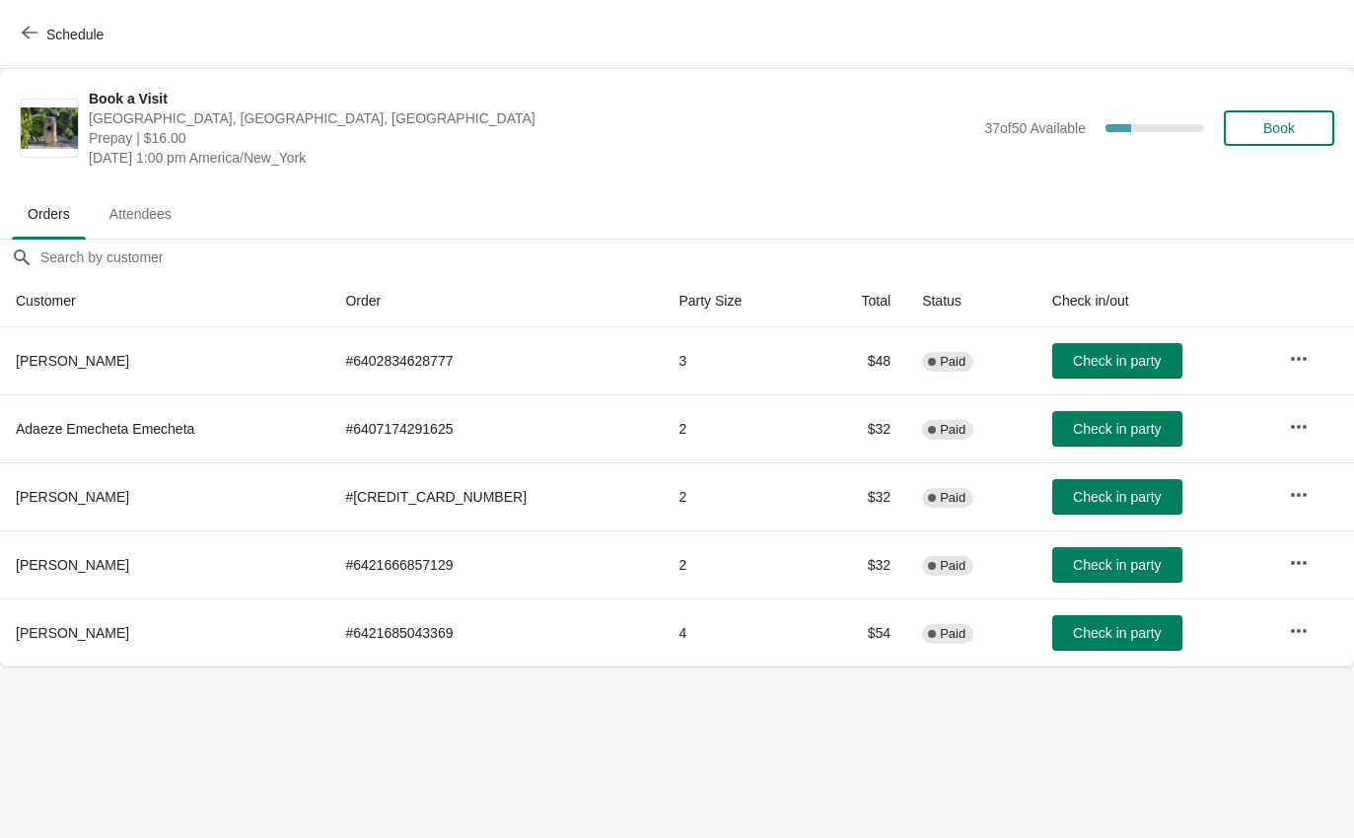
click at [1109, 430] on span "Check in party" at bounding box center [1117, 429] width 88 height 16
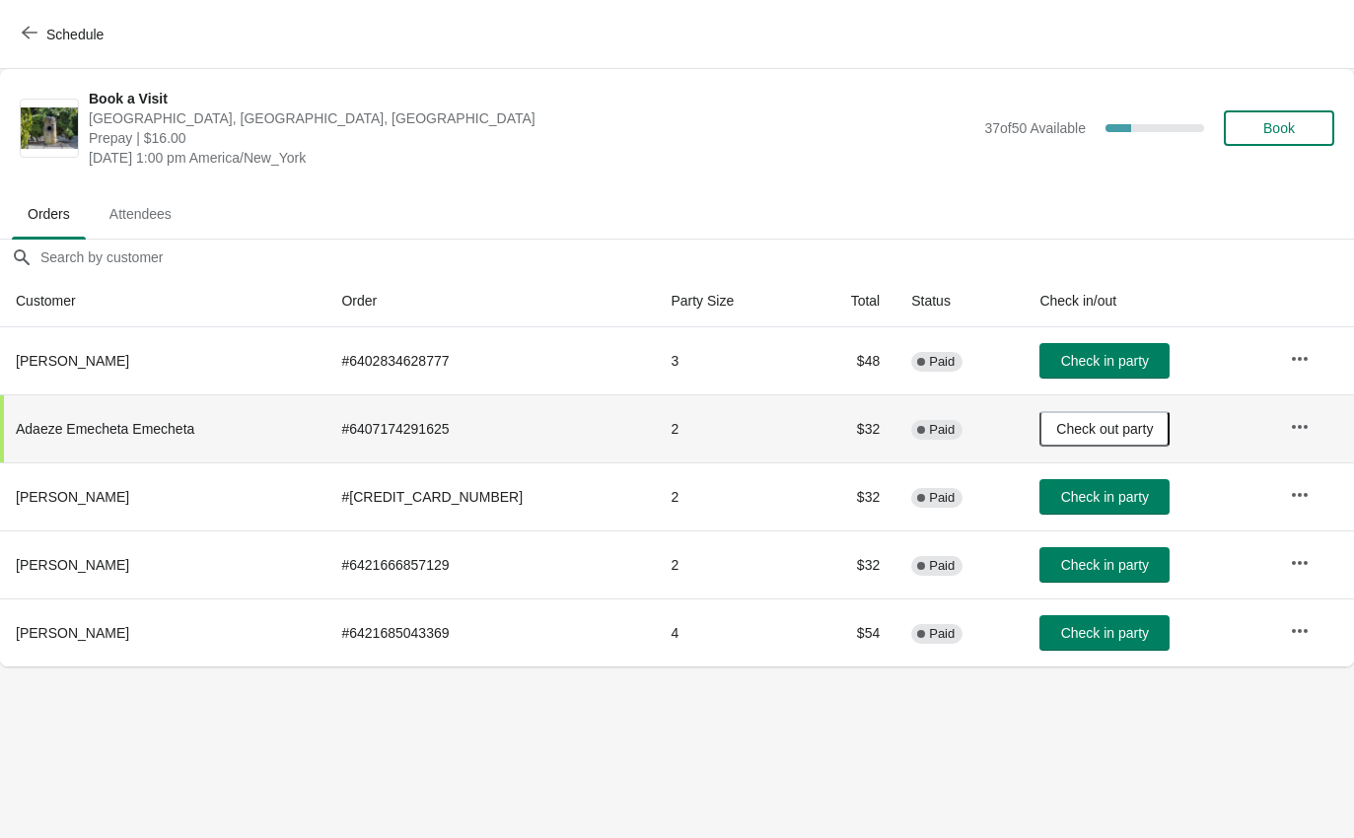
click at [20, 23] on button "Schedule" at bounding box center [64, 34] width 109 height 35
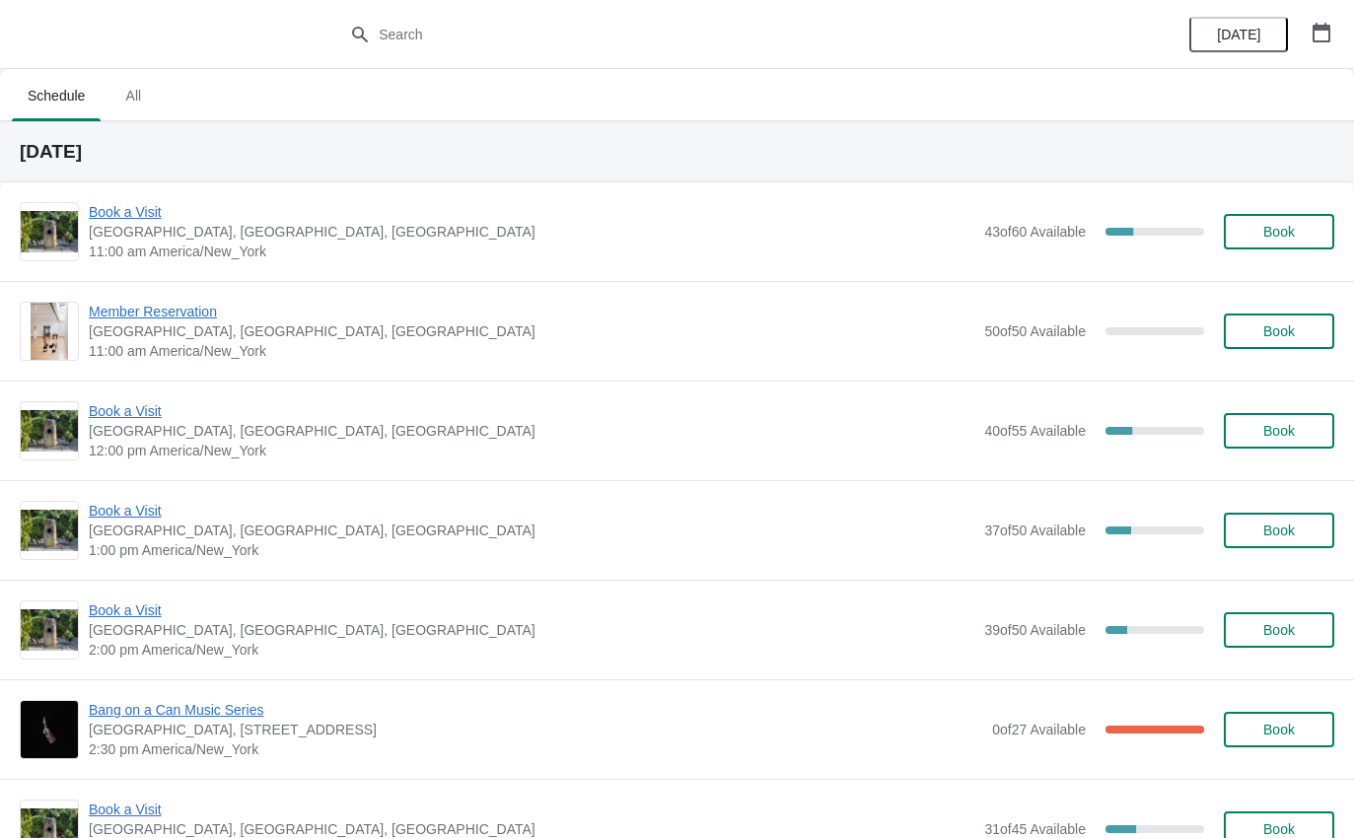
click at [114, 214] on span "Book a Visit" at bounding box center [531, 212] width 885 height 20
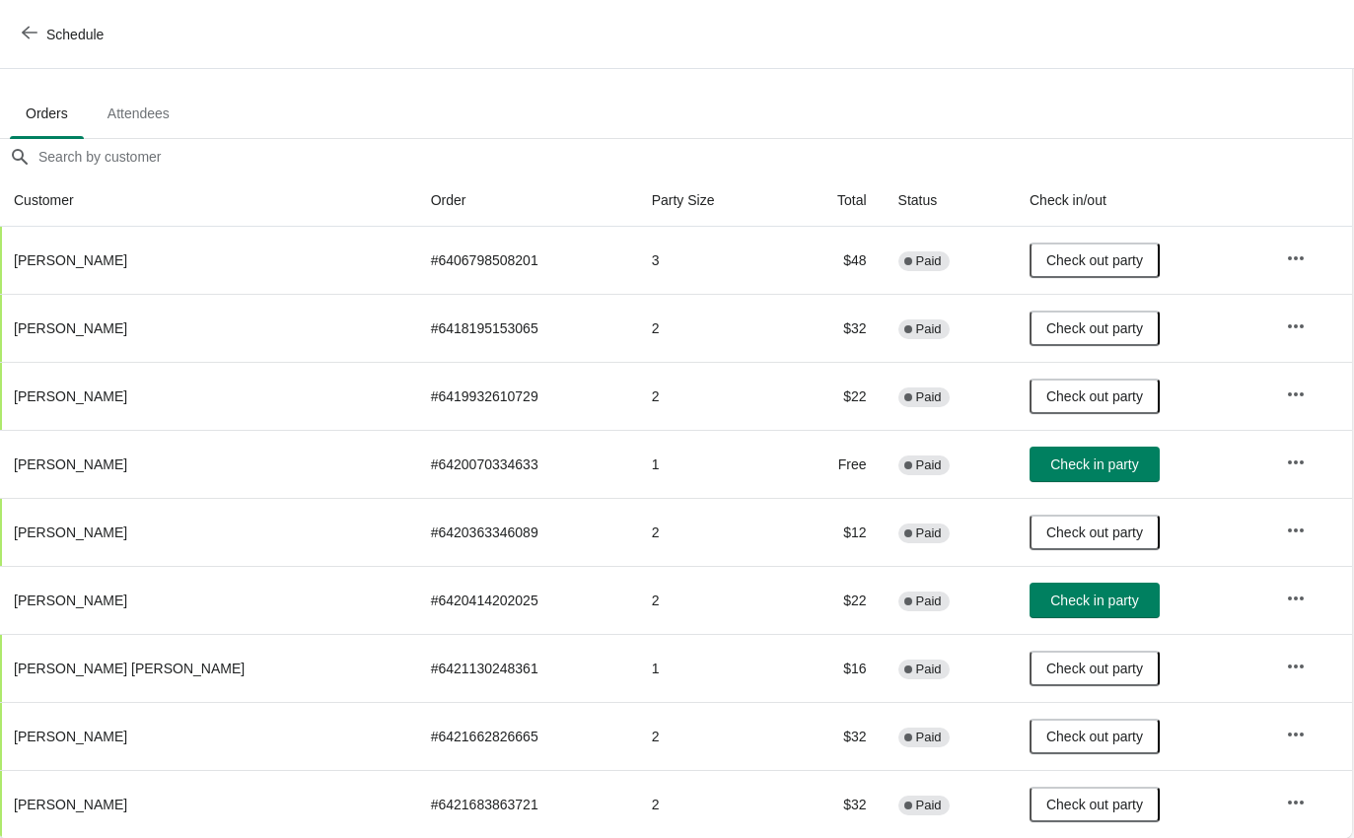
scroll to position [101, 1]
click at [1085, 591] on button "Check in party" at bounding box center [1095, 600] width 130 height 35
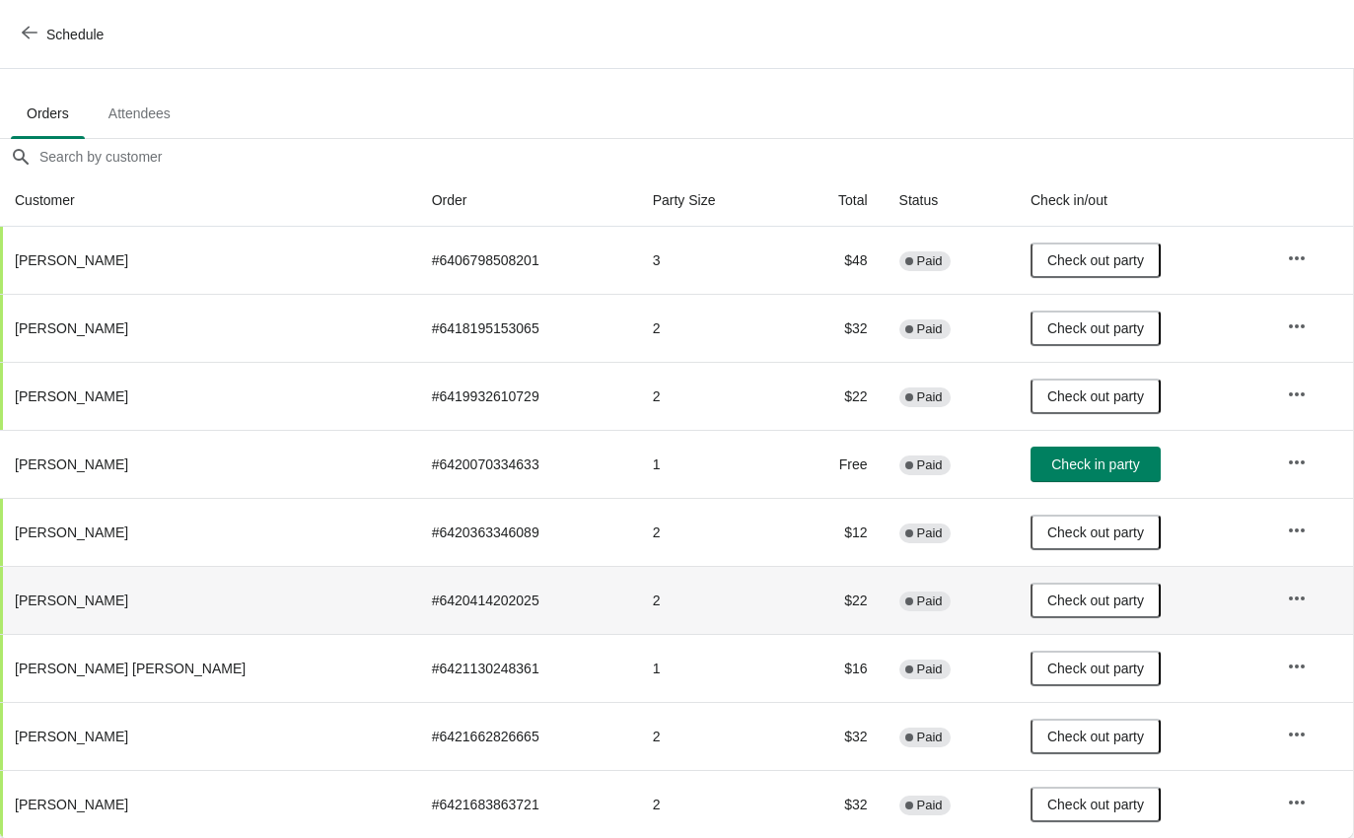
click at [28, 39] on icon "button" at bounding box center [30, 33] width 16 height 16
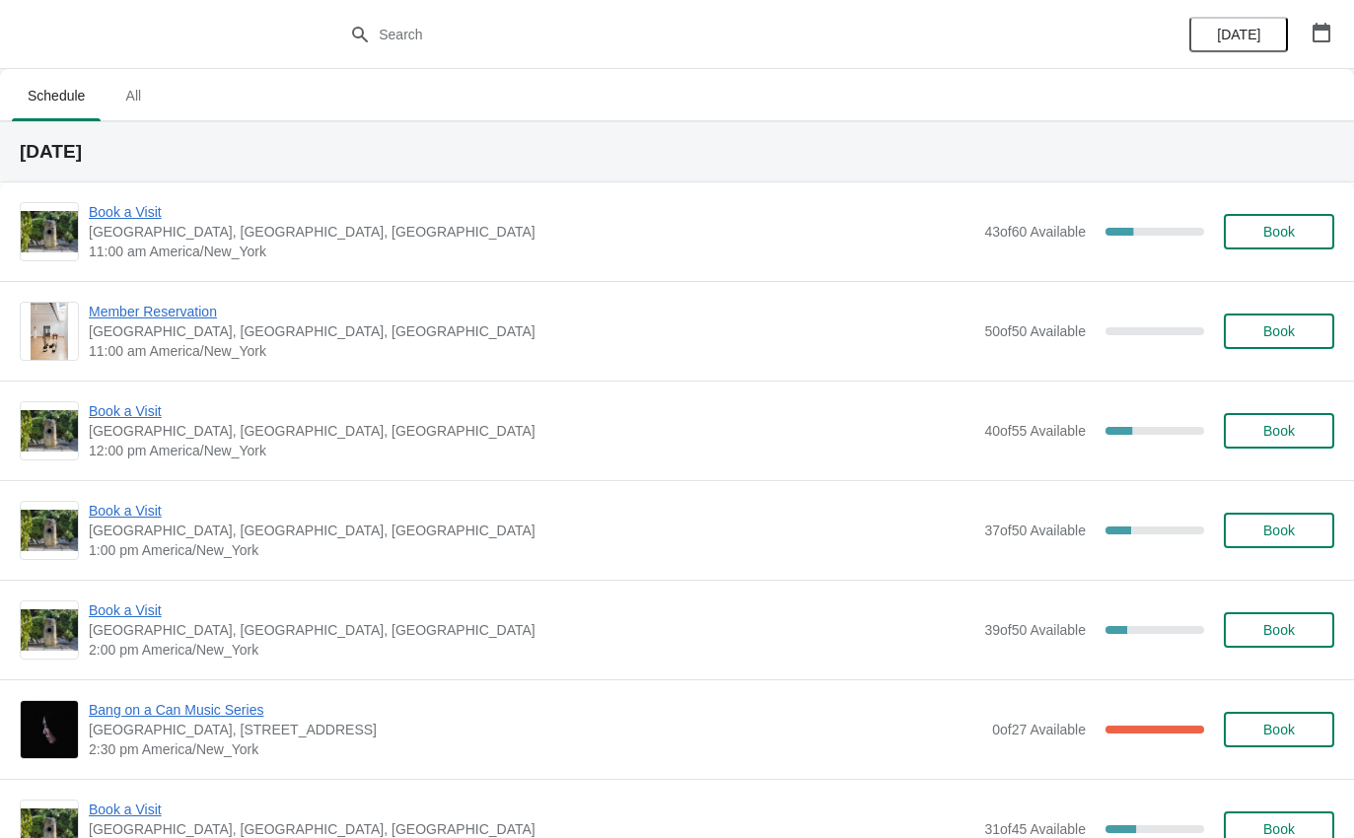
click at [104, 410] on span "Book a Visit" at bounding box center [531, 411] width 885 height 20
click at [162, 517] on span "Book a Visit" at bounding box center [531, 511] width 885 height 20
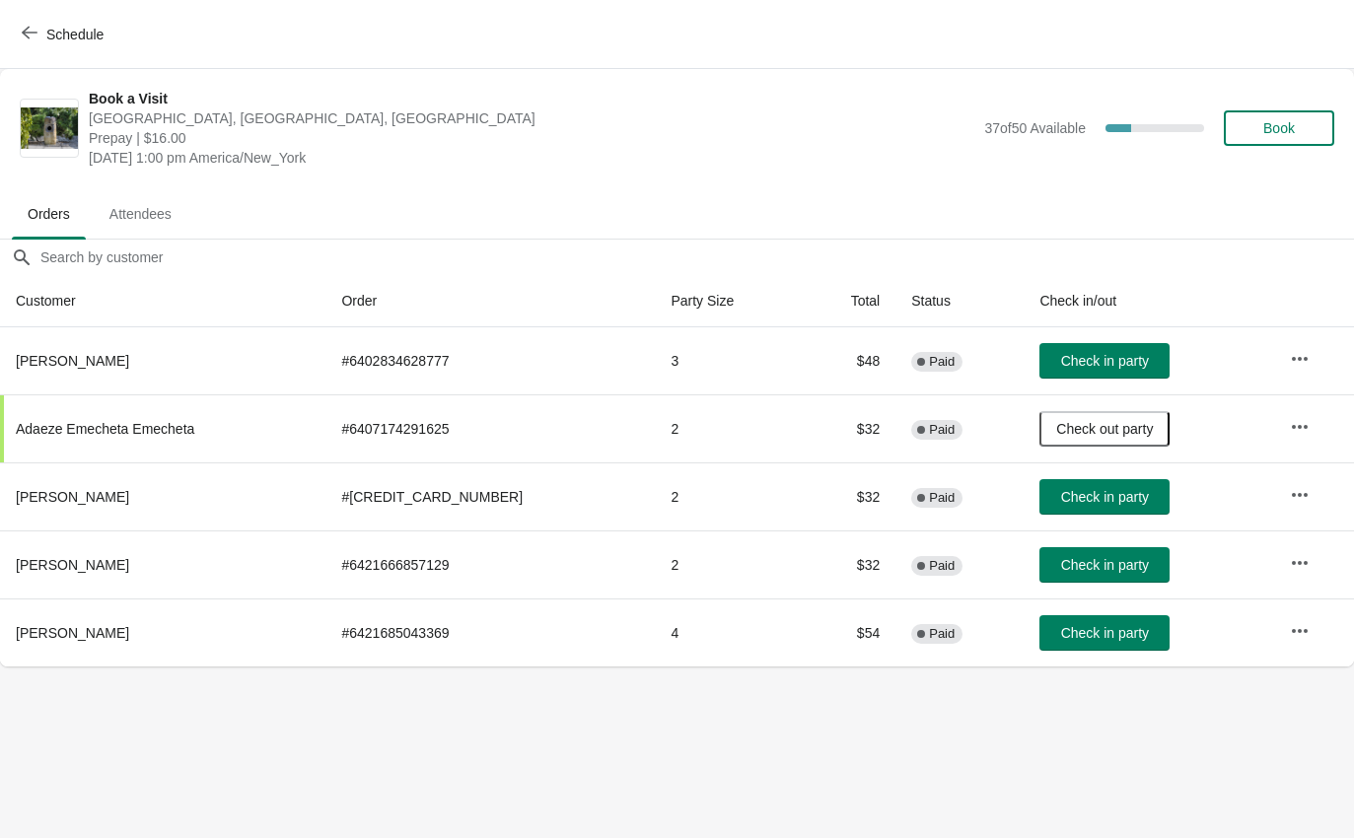
click at [1103, 642] on button "Check in party" at bounding box center [1104, 632] width 130 height 35
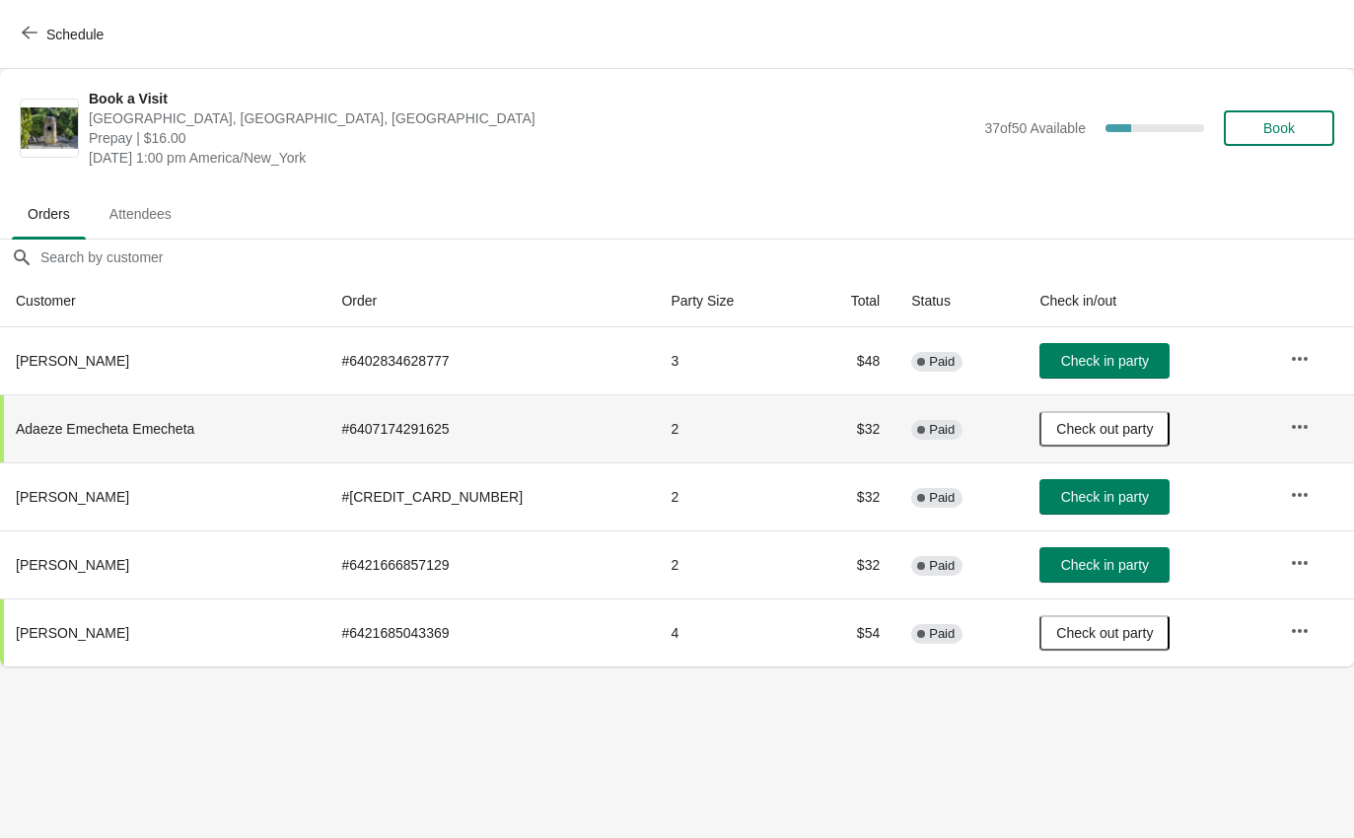
click at [1337, 432] on td at bounding box center [1314, 428] width 80 height 68
click at [32, 35] on icon "button" at bounding box center [30, 33] width 16 height 16
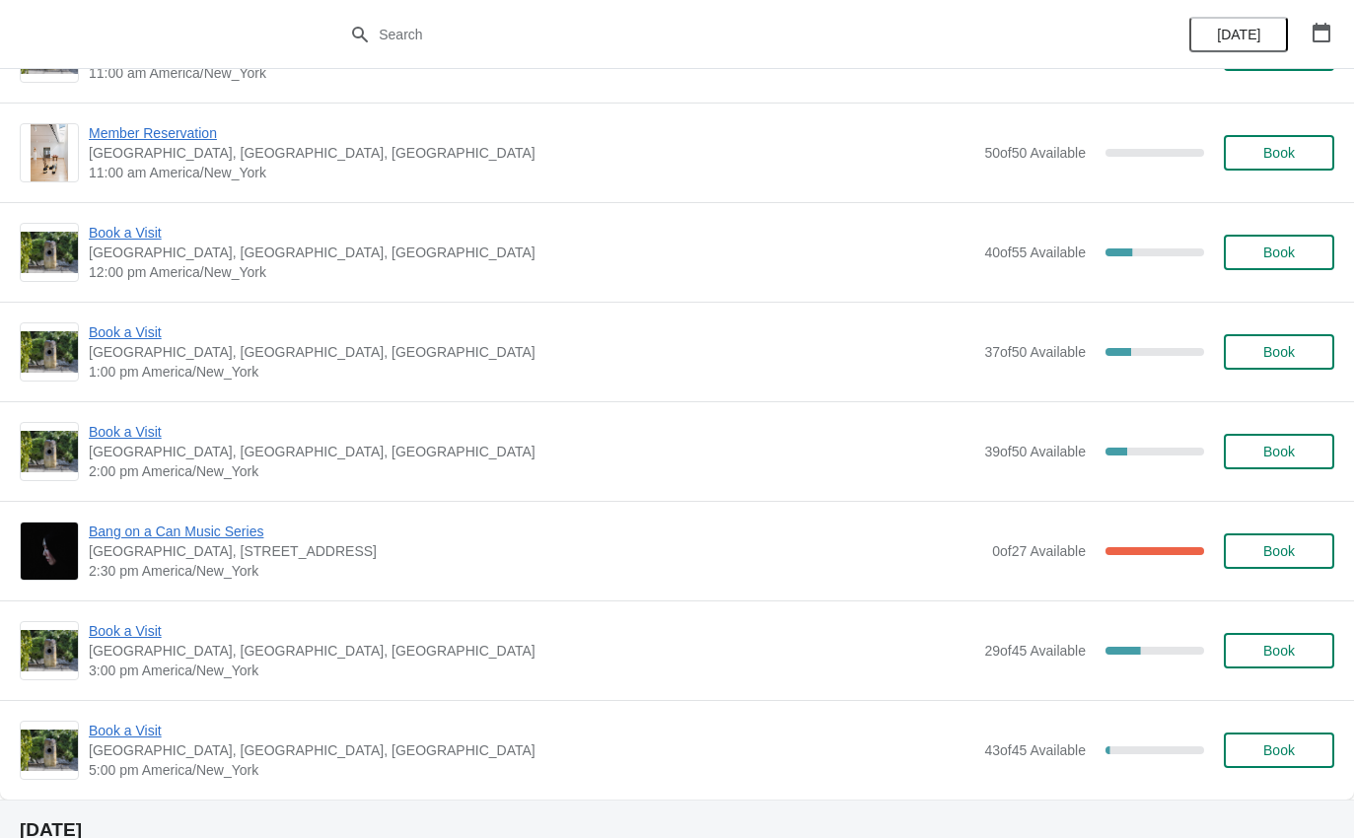
scroll to position [176, 0]
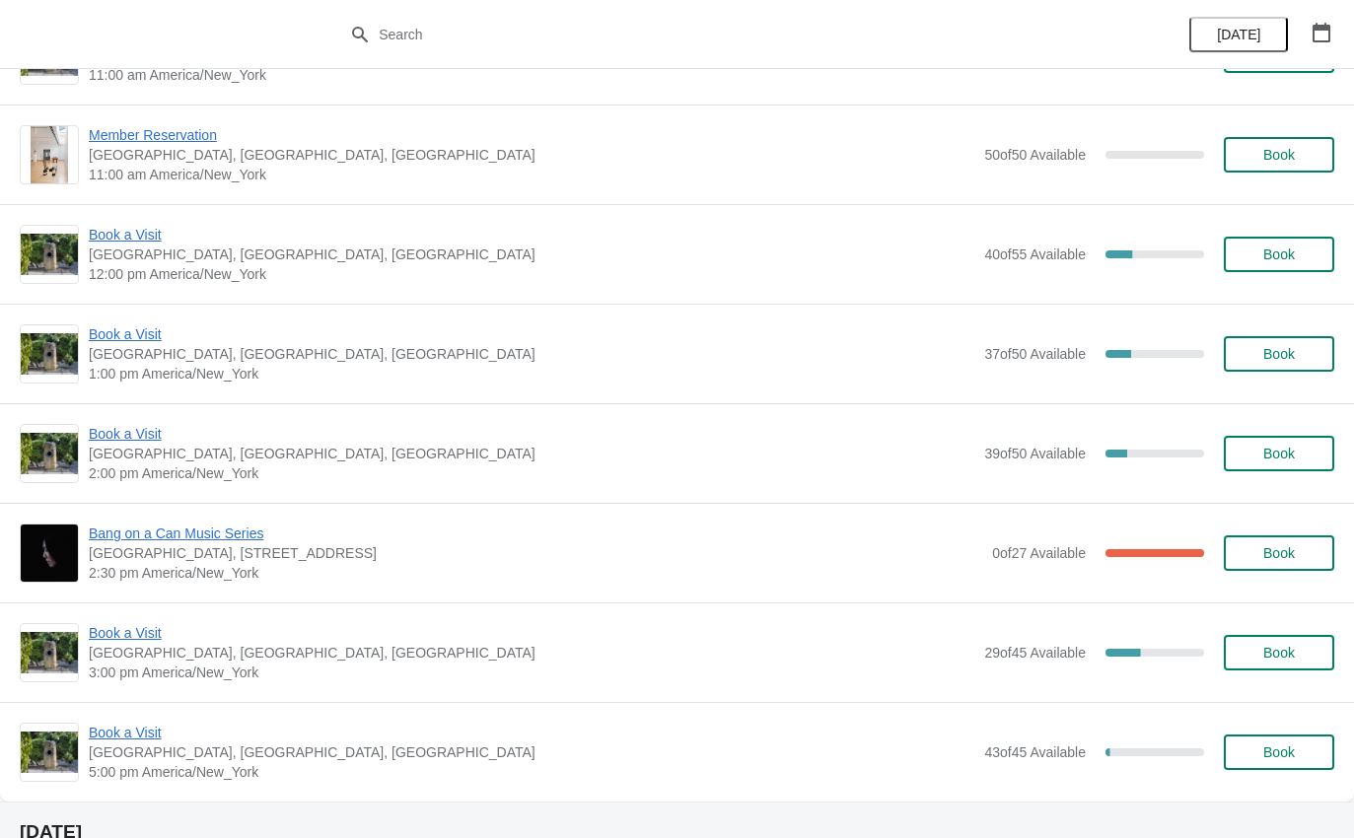
click at [139, 237] on span "Book a Visit" at bounding box center [531, 235] width 885 height 20
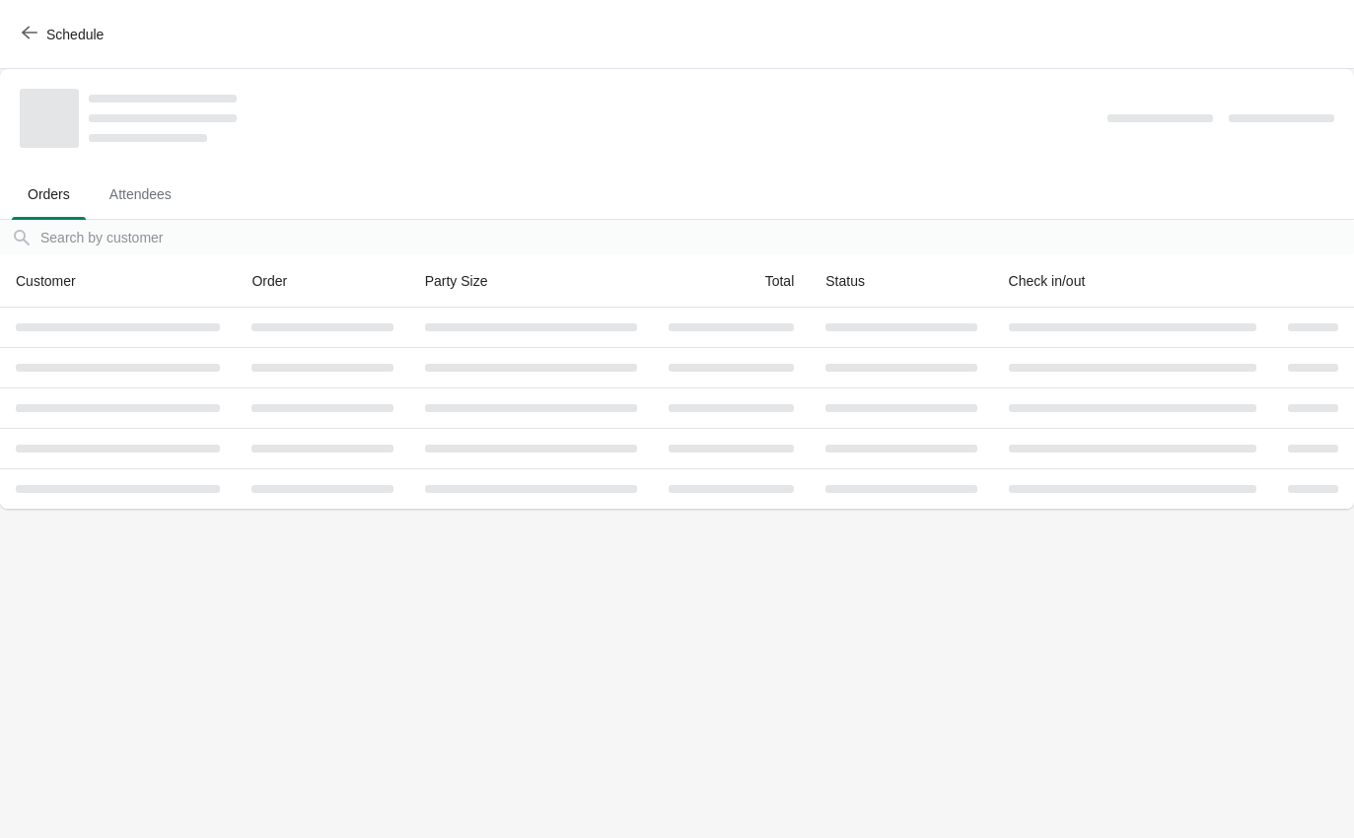
scroll to position [0, 0]
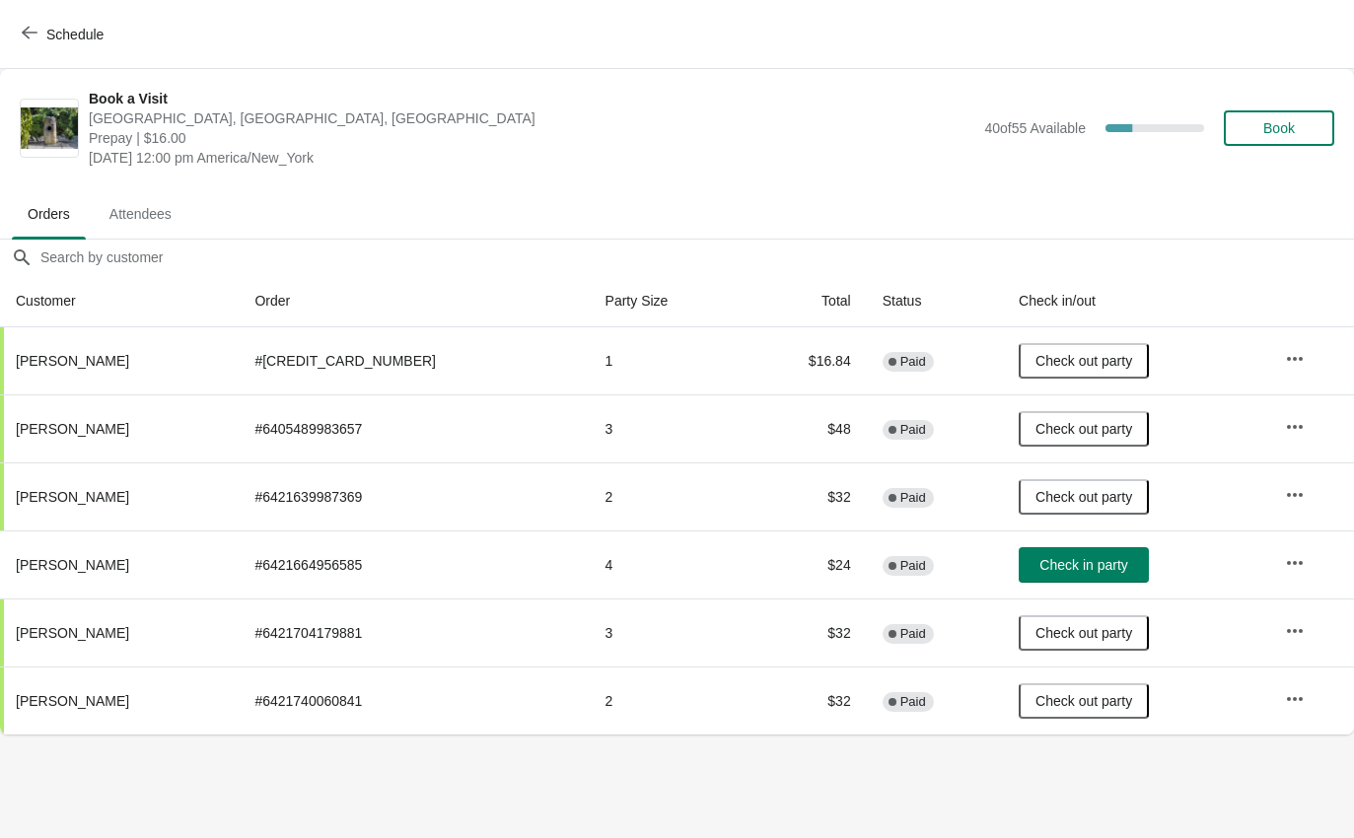
click at [1053, 557] on span "Check in party" at bounding box center [1083, 565] width 88 height 16
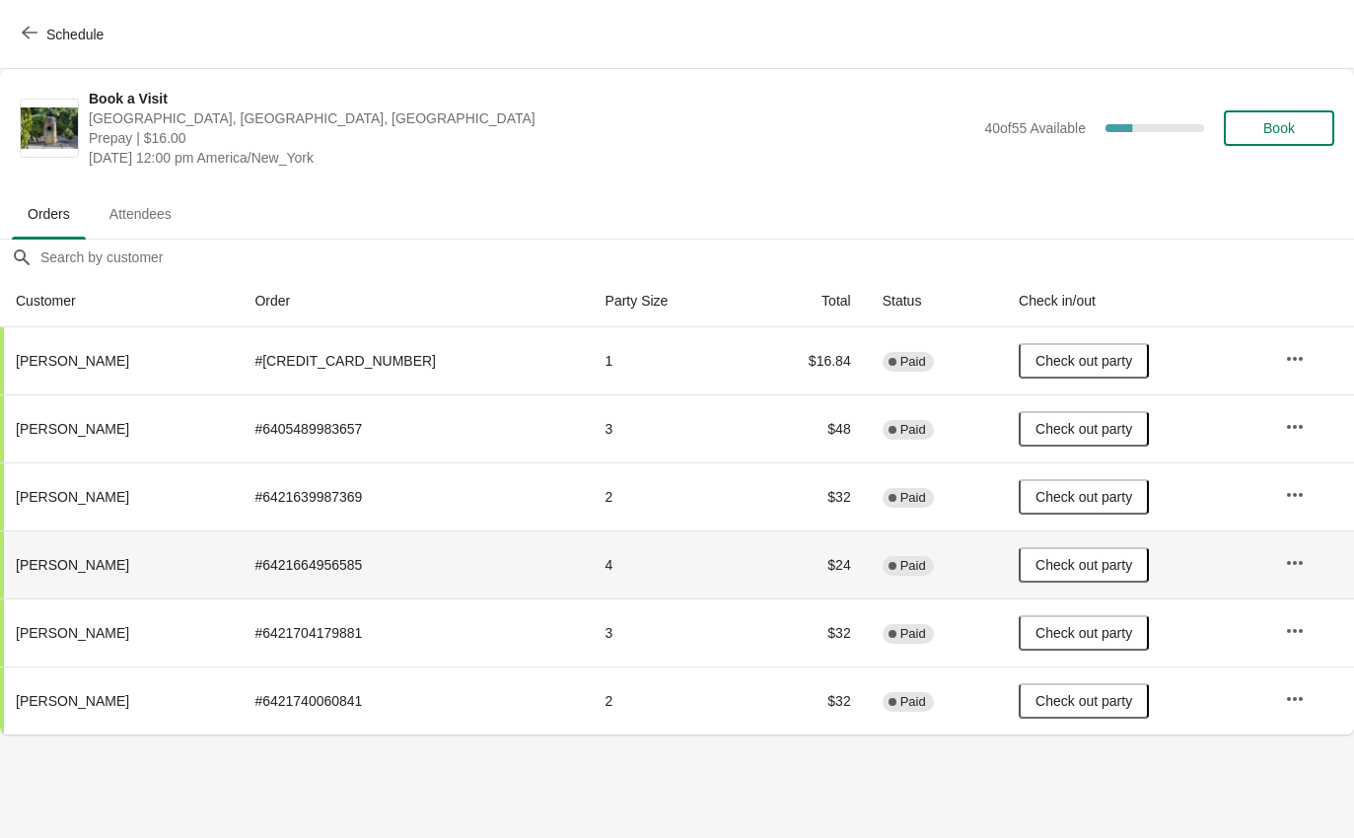
click at [27, 30] on icon "button" at bounding box center [30, 33] width 16 height 13
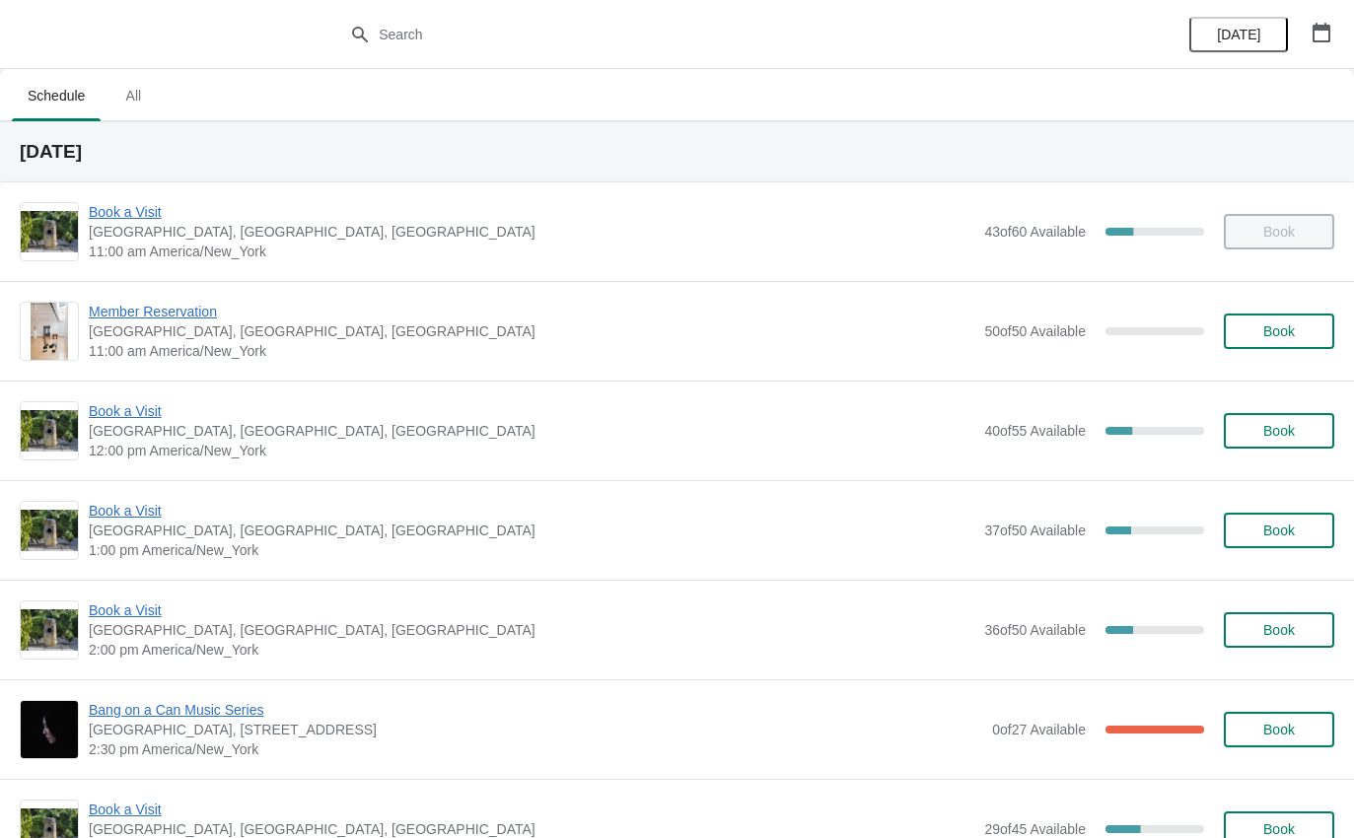
click at [143, 511] on span "Book a Visit" at bounding box center [531, 511] width 885 height 20
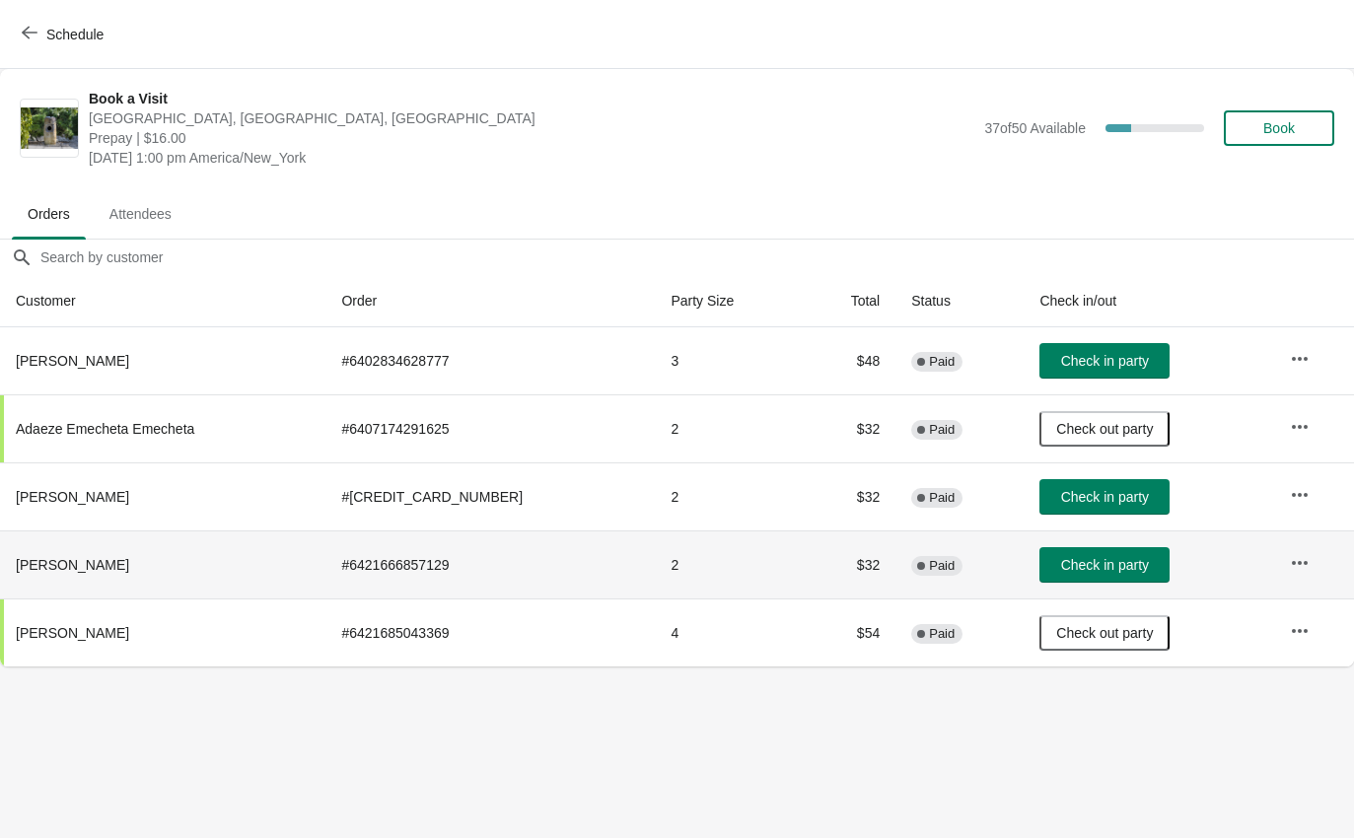
click at [1109, 532] on td "Check in party" at bounding box center [1148, 564] width 250 height 68
click at [1112, 555] on button "Check in party" at bounding box center [1104, 564] width 130 height 35
click at [35, 26] on icon "button" at bounding box center [30, 33] width 16 height 16
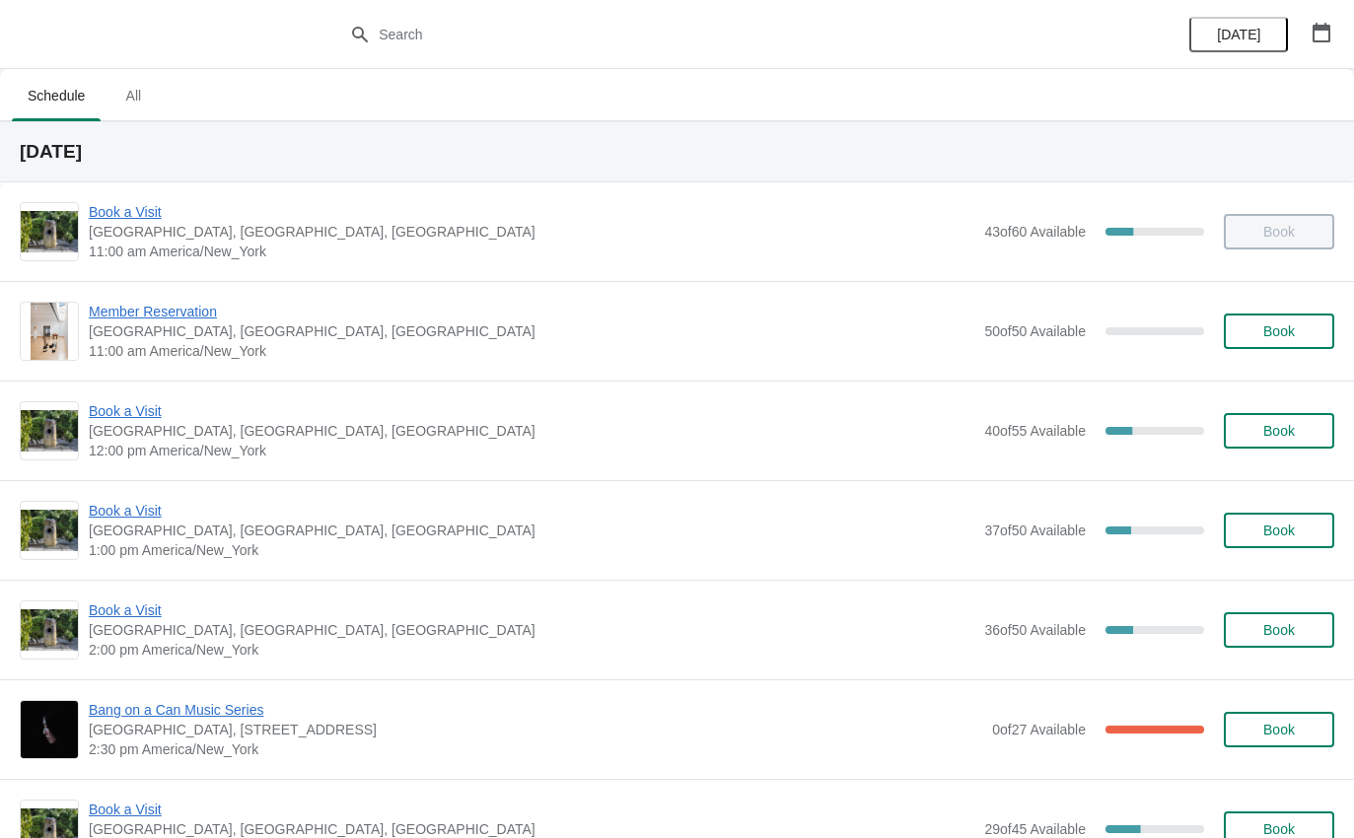
click at [161, 510] on span "Book a Visit" at bounding box center [531, 511] width 885 height 20
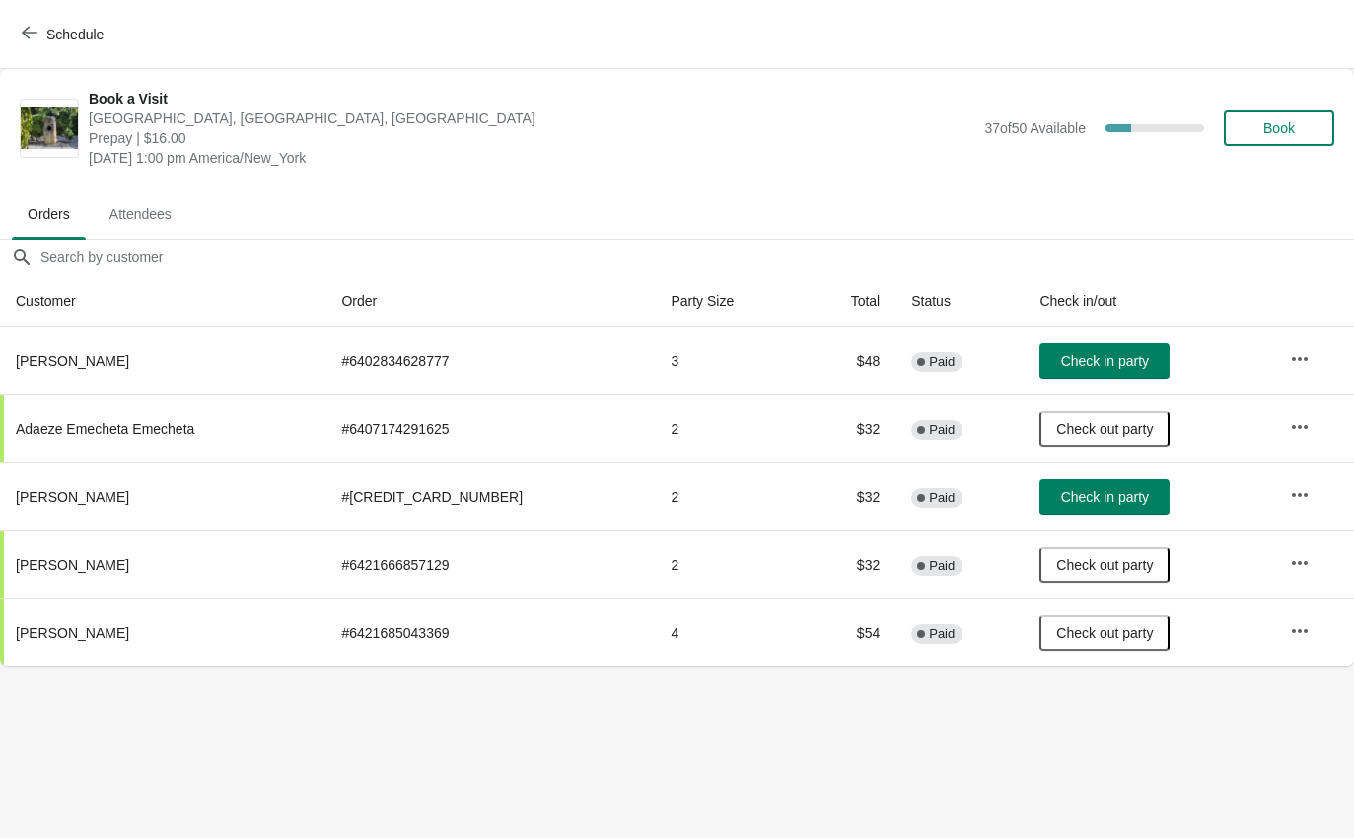
click at [1103, 357] on span "Check in party" at bounding box center [1105, 361] width 88 height 16
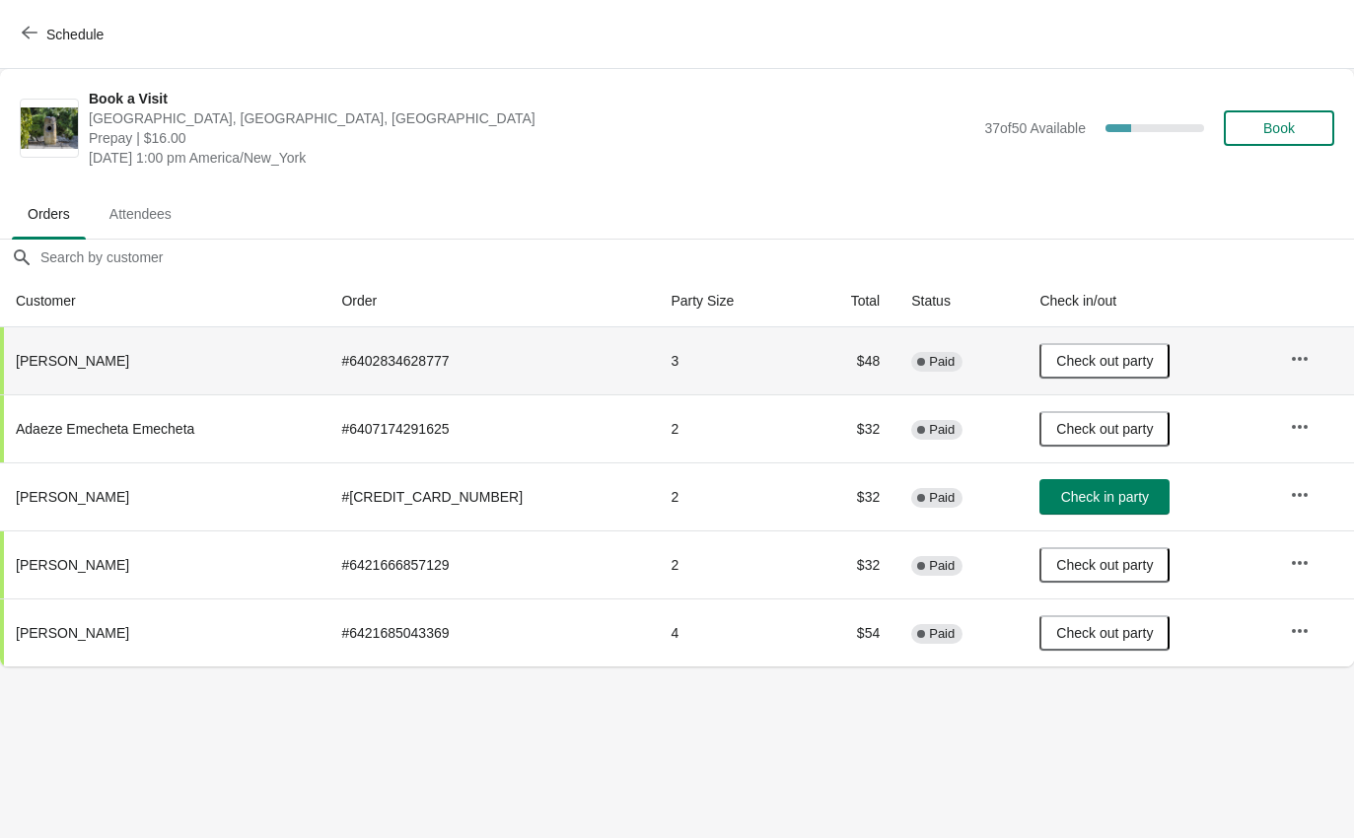
click at [27, 27] on icon "button" at bounding box center [30, 33] width 16 height 16
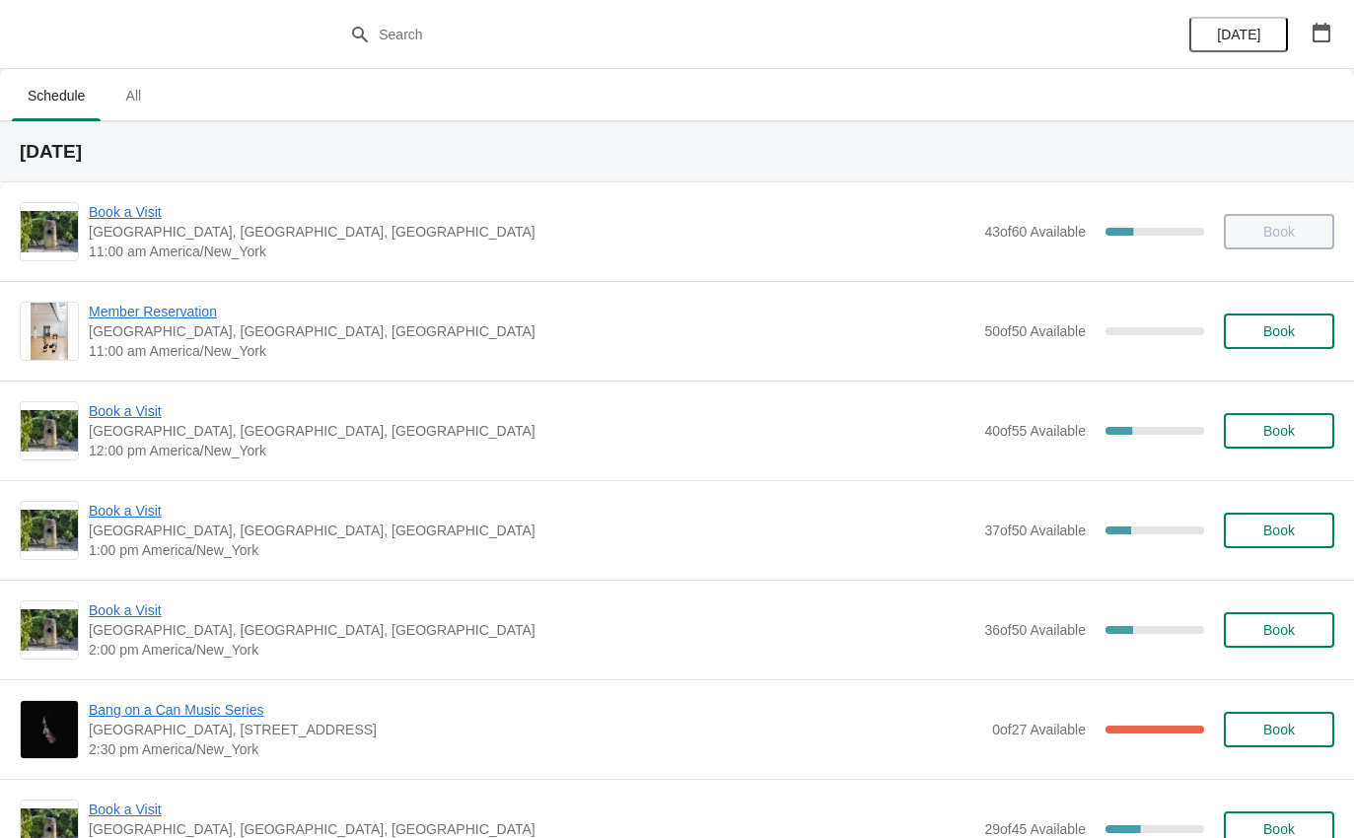
click at [81, 610] on div "Book a Visit [GEOGRAPHIC_DATA], [GEOGRAPHIC_DATA] 2:00 pm America/New_York 36 o…" at bounding box center [677, 629] width 1314 height 59
click at [123, 612] on span "Book a Visit" at bounding box center [531, 610] width 885 height 20
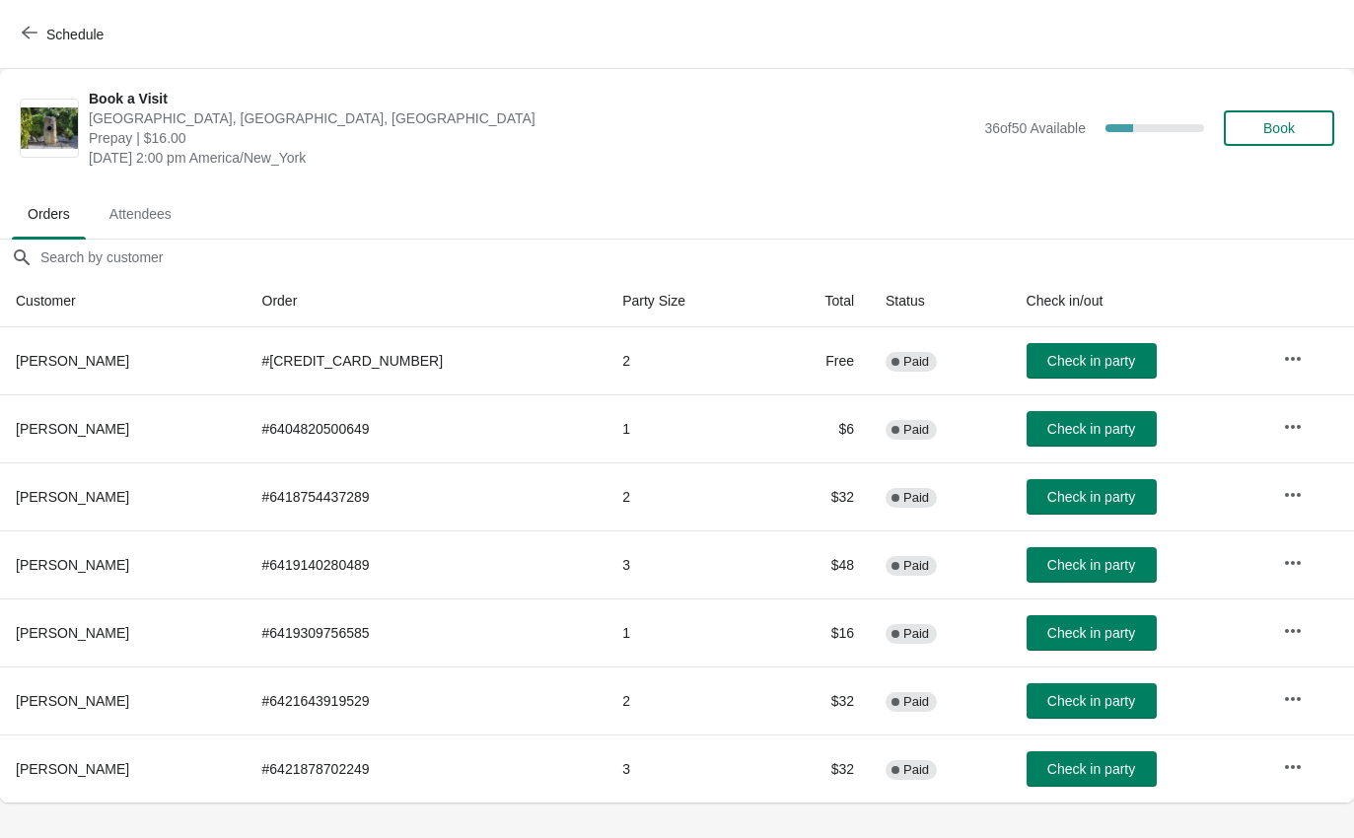
click at [1079, 489] on span "Check in party" at bounding box center [1091, 497] width 88 height 16
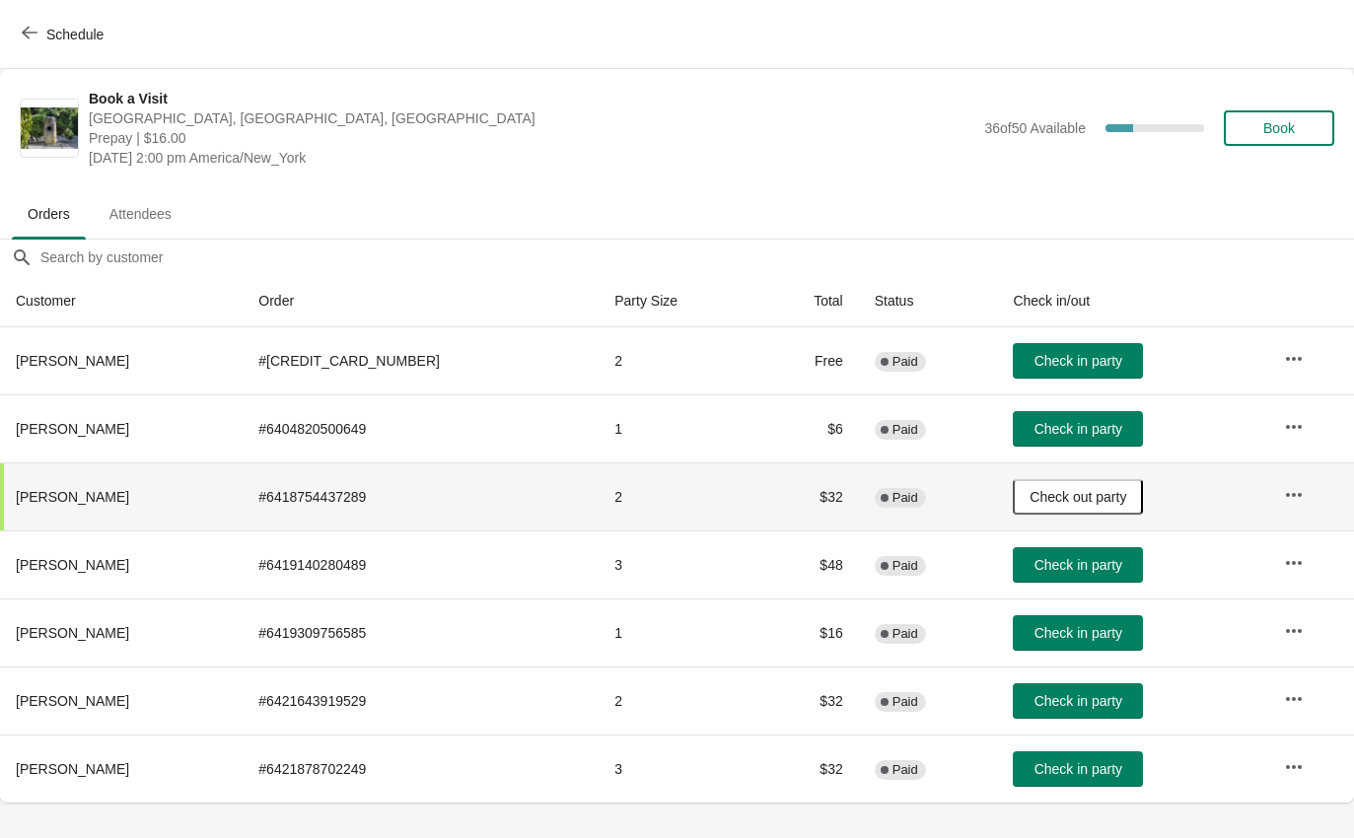
click at [33, 30] on icon "button" at bounding box center [30, 33] width 16 height 16
